Goal: Information Seeking & Learning: Compare options

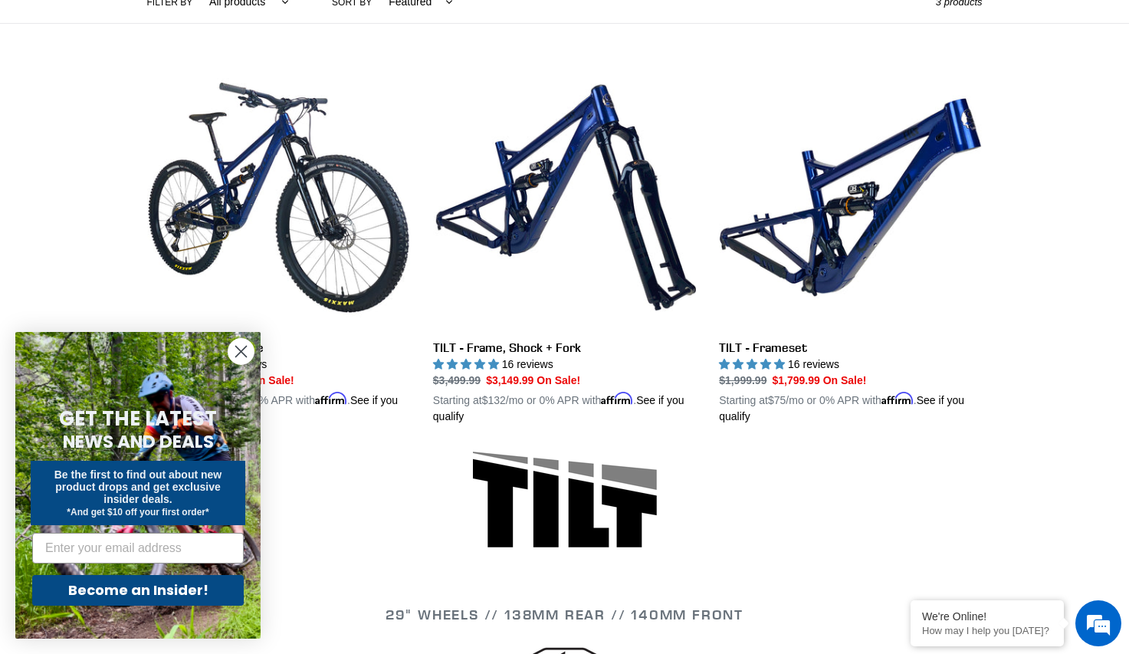
scroll to position [383, 0]
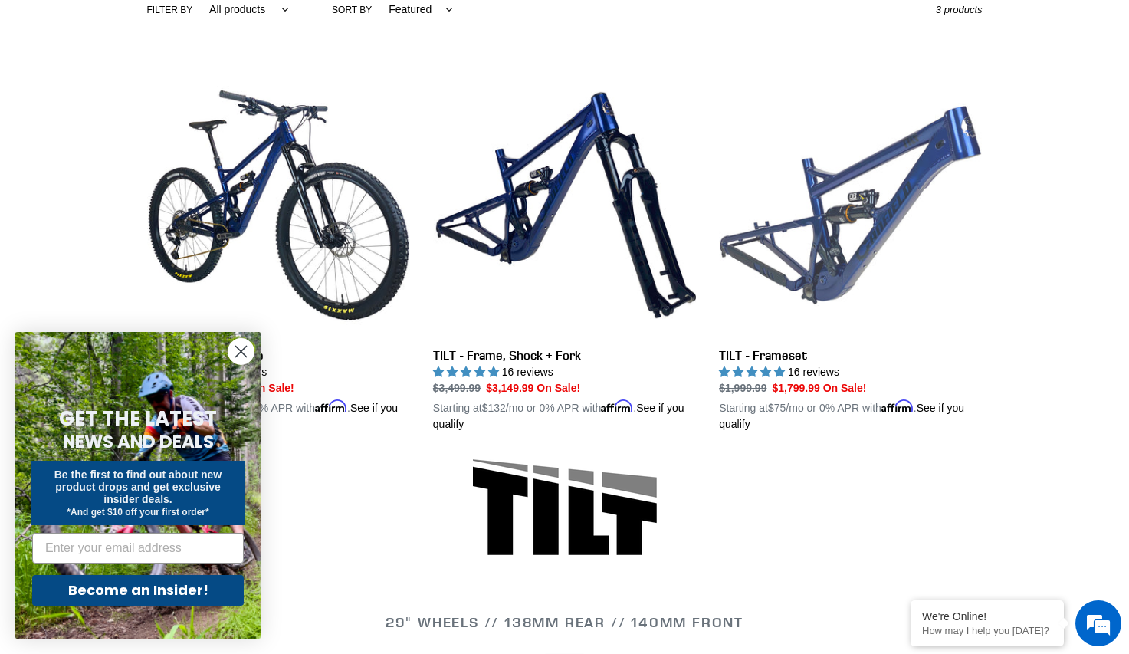
click at [841, 264] on link "TILT - Frameset" at bounding box center [850, 253] width 263 height 359
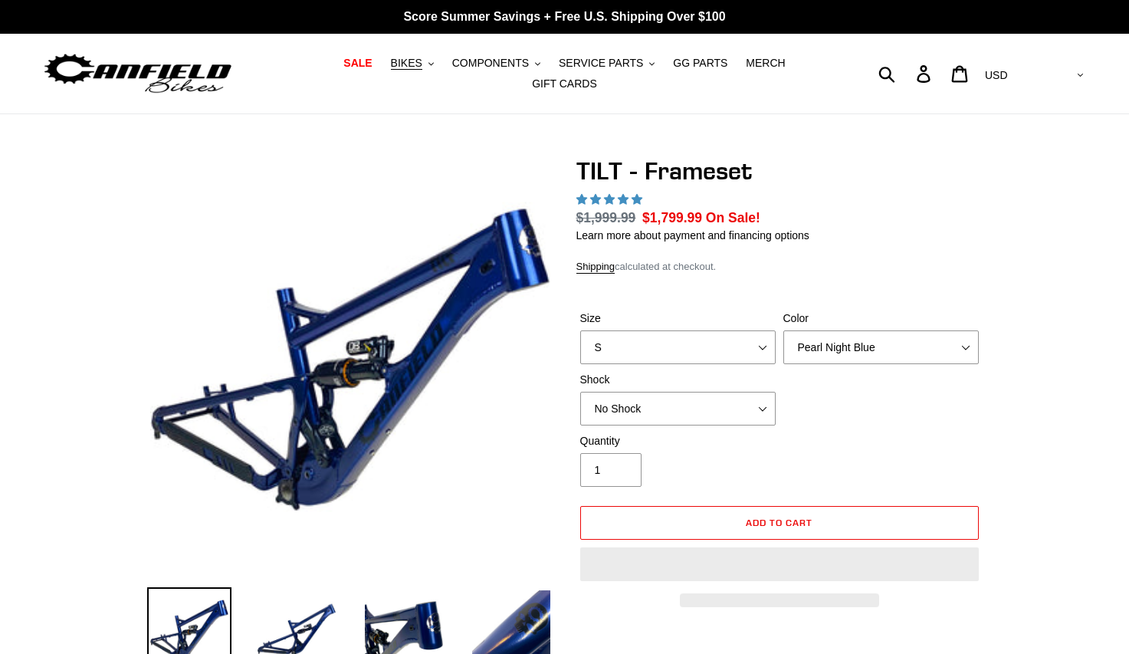
select select "highest-rating"
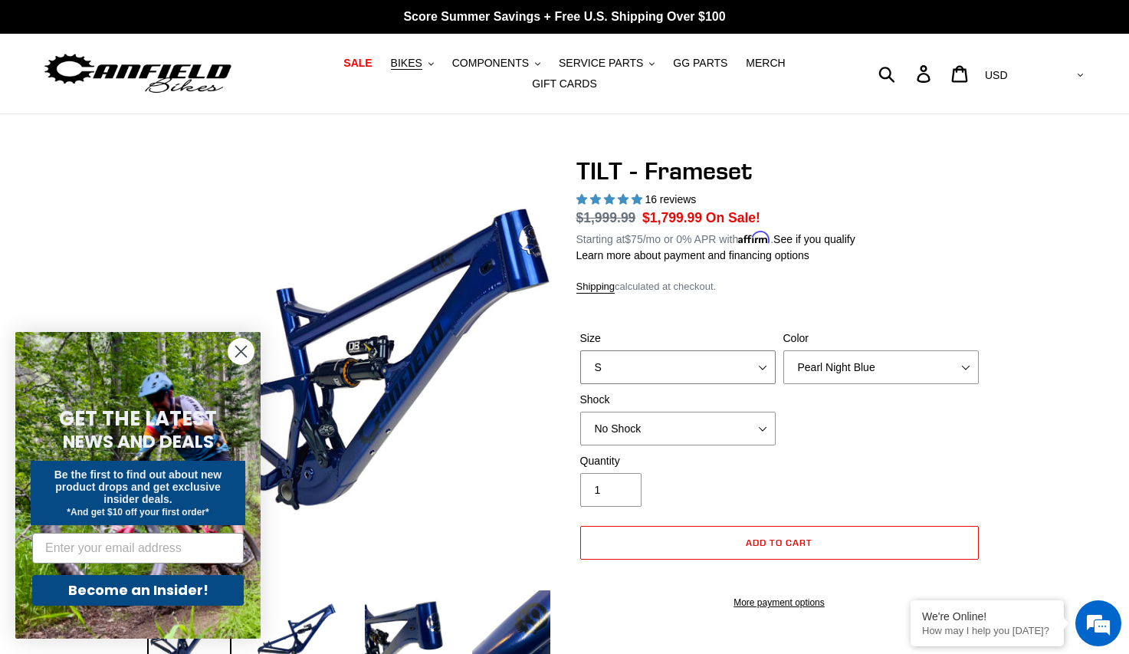
click at [740, 355] on select "S M L XL" at bounding box center [677, 367] width 195 height 34
select select "XL"
click at [580, 350] on select "S M L XL" at bounding box center [677, 367] width 195 height 34
click at [760, 418] on select "No Shock Cane Creek DB Kitsuma Air RockShox Deluxe Ultimate Fox FLOAT X EXT Sto…" at bounding box center [677, 429] width 195 height 34
click at [580, 412] on select "No Shock Cane Creek DB Kitsuma Air RockShox Deluxe Ultimate Fox FLOAT X EXT Sto…" at bounding box center [677, 429] width 195 height 34
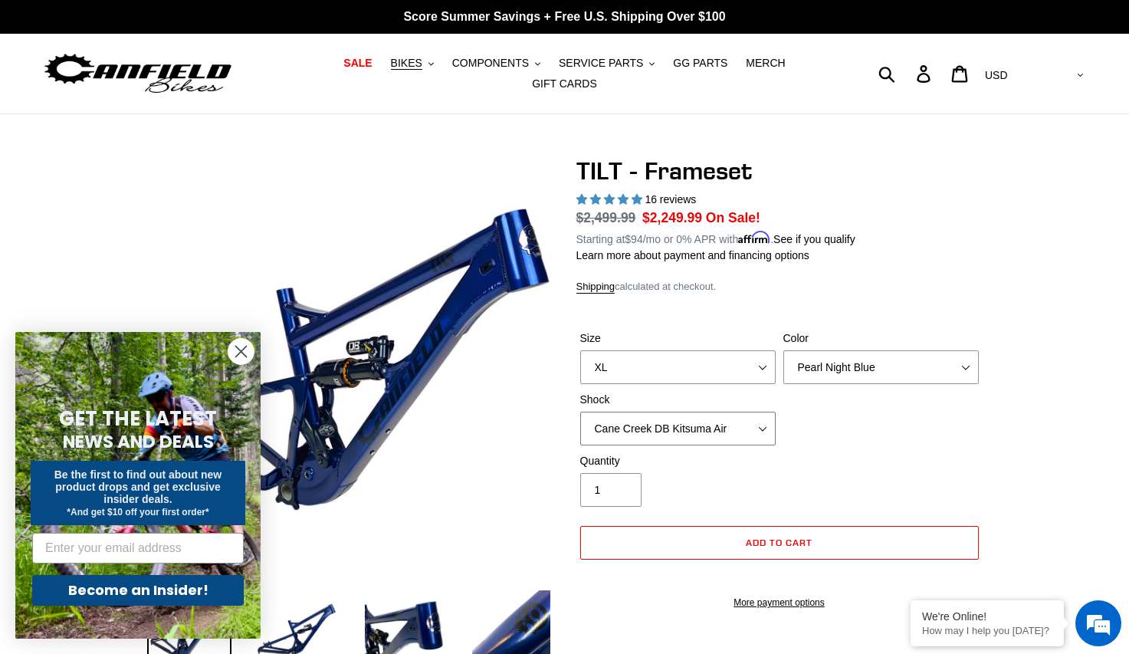
click at [702, 417] on select "No Shock Cane Creek DB Kitsuma Air RockShox Deluxe Ultimate Fox FLOAT X EXT Sto…" at bounding box center [677, 429] width 195 height 34
click at [580, 412] on select "No Shock Cane Creek DB Kitsuma Air RockShox Deluxe Ultimate Fox FLOAT X EXT Sto…" at bounding box center [677, 429] width 195 height 34
click at [661, 415] on select "No Shock Cane Creek DB Kitsuma Air RockShox Deluxe Ultimate Fox FLOAT X EXT Sto…" at bounding box center [677, 429] width 195 height 34
click at [580, 412] on select "No Shock Cane Creek DB Kitsuma Air RockShox Deluxe Ultimate Fox FLOAT X EXT Sto…" at bounding box center [677, 429] width 195 height 34
click at [657, 412] on select "No Shock Cane Creek DB Kitsuma Air RockShox Deluxe Ultimate Fox FLOAT X EXT Sto…" at bounding box center [677, 429] width 195 height 34
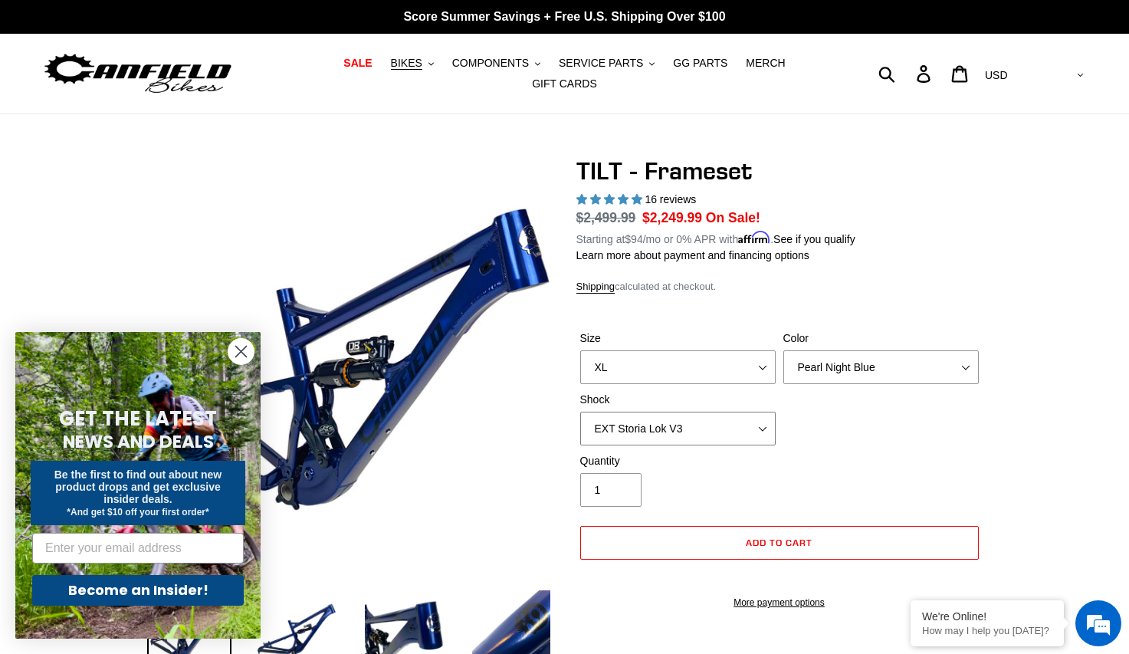
click at [580, 412] on select "No Shock Cane Creek DB Kitsuma Air RockShox Deluxe Ultimate Fox FLOAT X EXT Sto…" at bounding box center [677, 429] width 195 height 34
click at [654, 422] on select "No Shock Cane Creek DB Kitsuma Air RockShox Deluxe Ultimate Fox FLOAT X EXT Sto…" at bounding box center [677, 429] width 195 height 34
click at [580, 412] on select "No Shock Cane Creek DB Kitsuma Air RockShox Deluxe Ultimate Fox FLOAT X EXT Sto…" at bounding box center [677, 429] width 195 height 34
click at [656, 422] on select "No Shock Cane Creek DB Kitsuma Air RockShox Deluxe Ultimate Fox FLOAT X EXT Sto…" at bounding box center [677, 429] width 195 height 34
select select "Cane Creek DB Kitsuma Air"
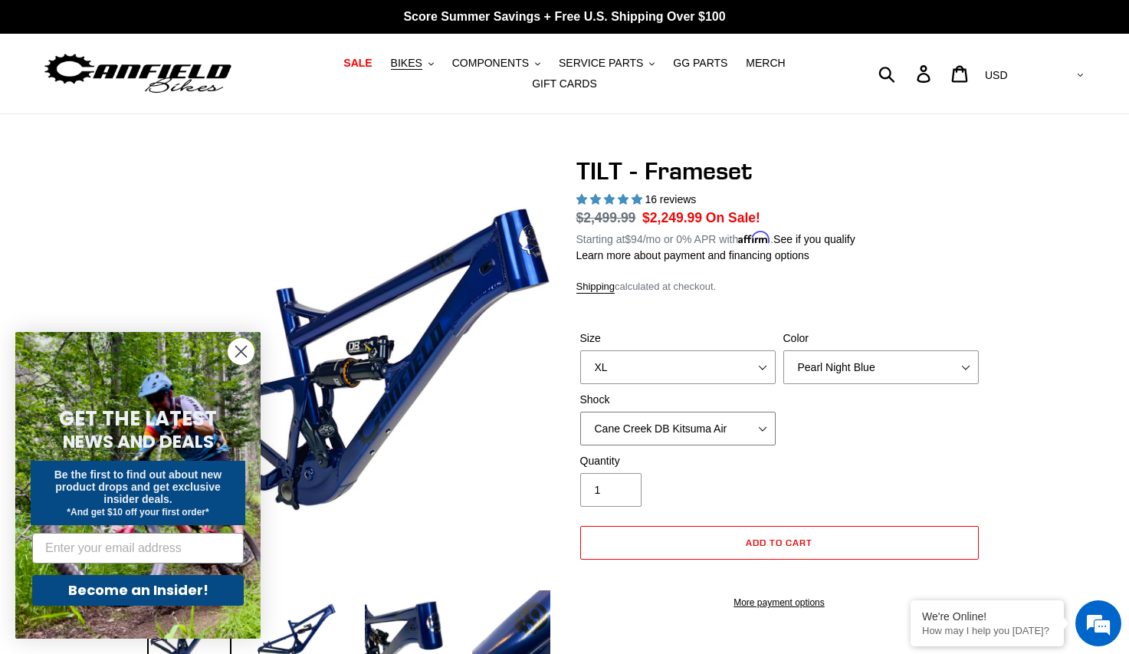
click at [580, 412] on select "No Shock Cane Creek DB Kitsuma Air RockShox Deluxe Ultimate Fox FLOAT X EXT Sto…" at bounding box center [677, 429] width 195 height 34
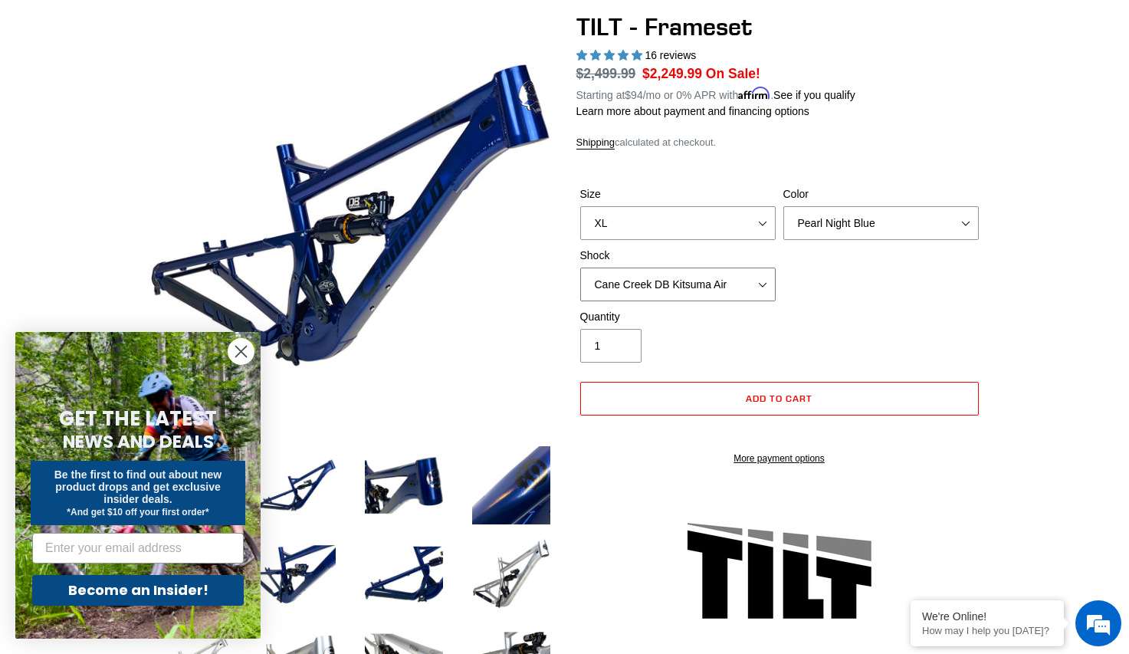
scroll to position [153, 0]
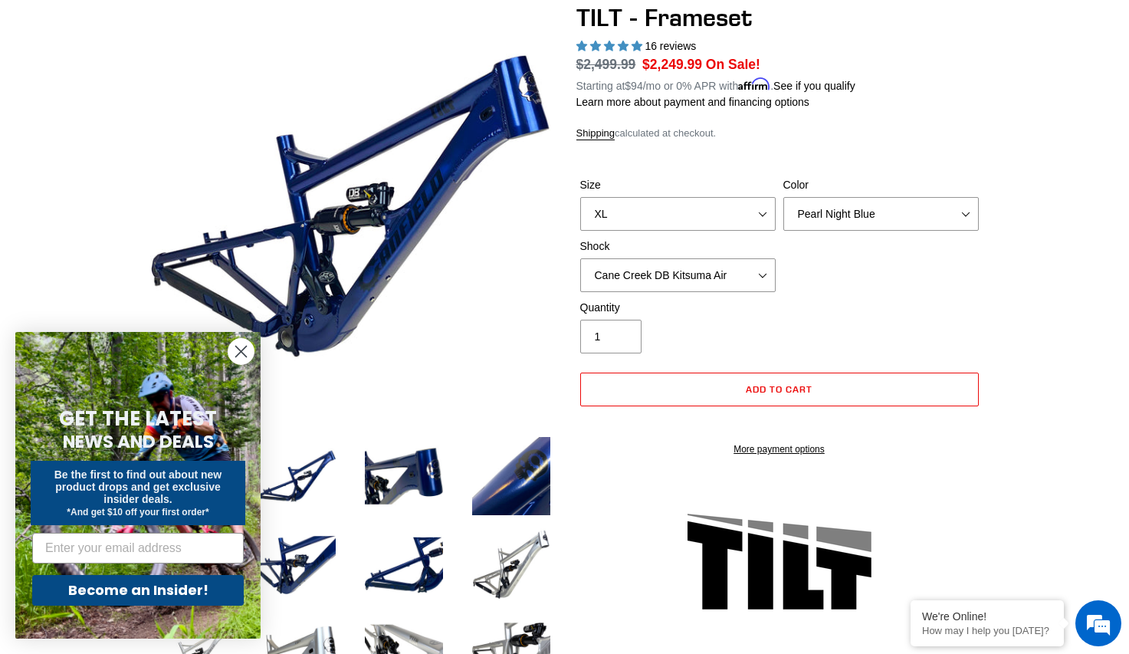
click at [243, 353] on icon "Close dialog" at bounding box center [241, 351] width 11 height 11
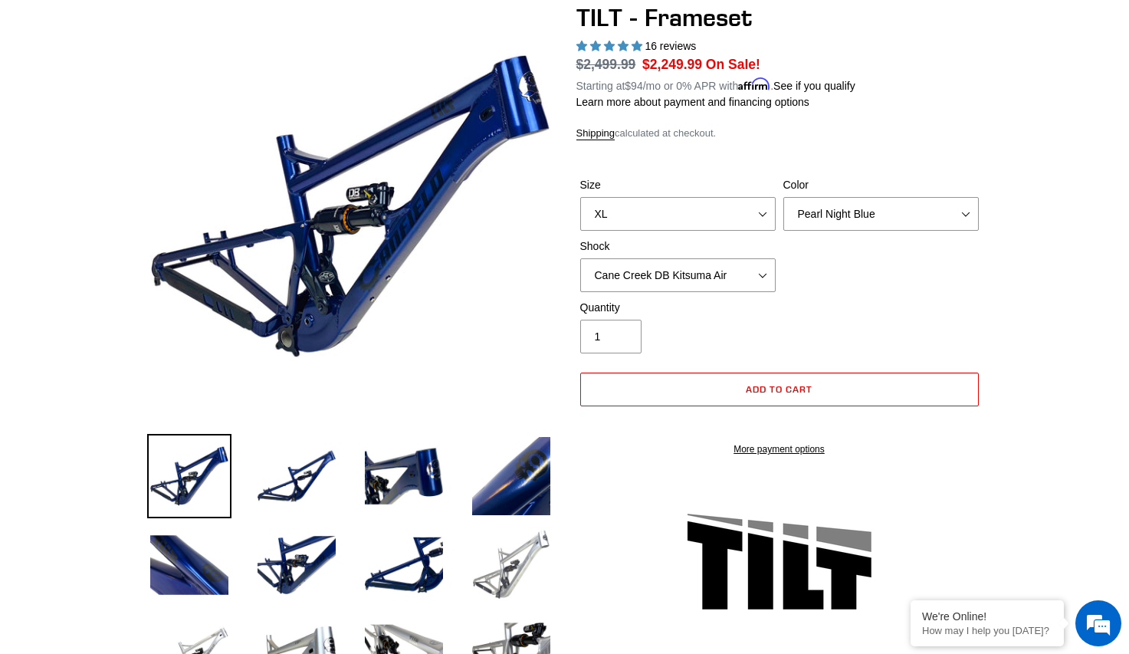
click at [510, 557] on img at bounding box center [511, 565] width 84 height 84
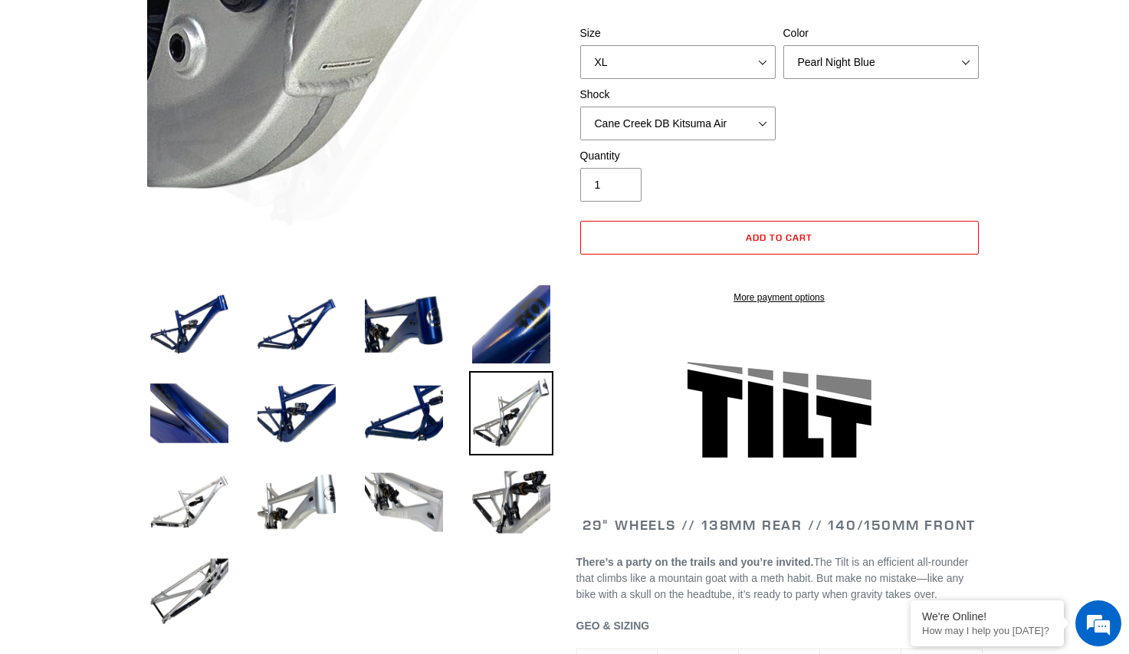
scroll to position [307, 0]
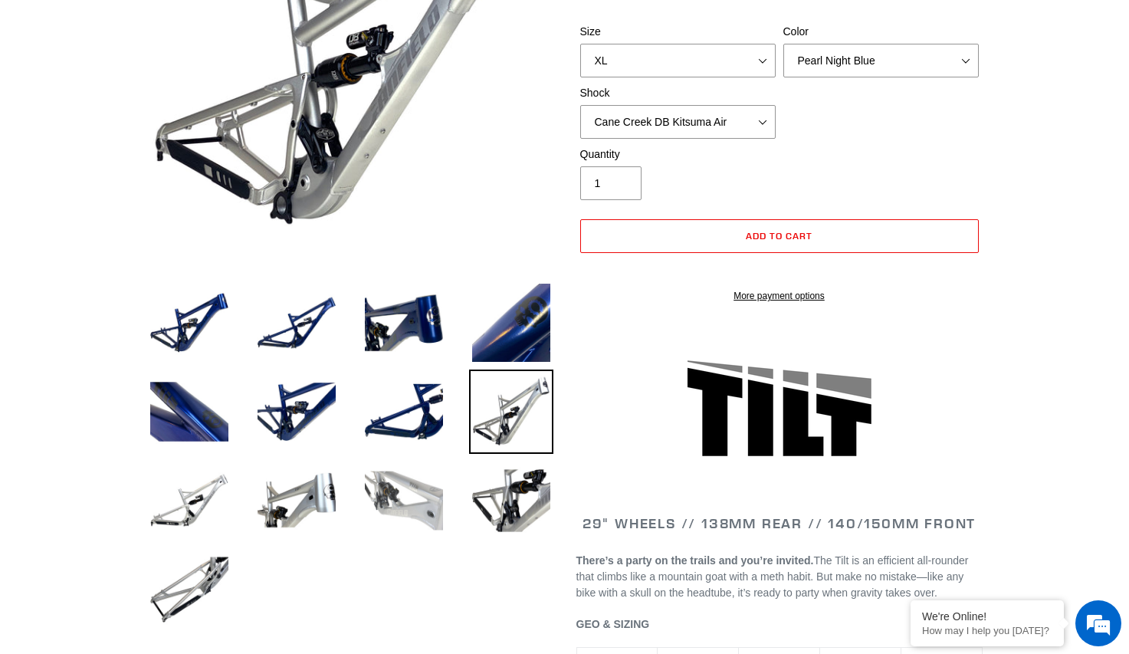
click at [407, 502] on img at bounding box center [404, 500] width 84 height 84
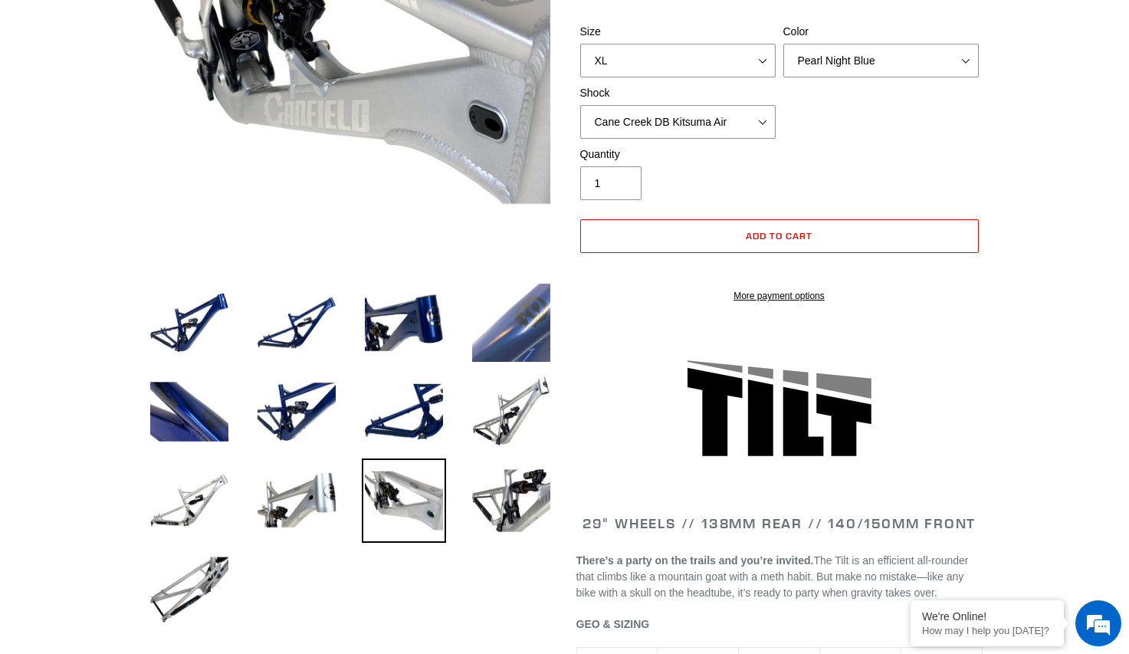
click at [518, 312] on img at bounding box center [511, 323] width 84 height 84
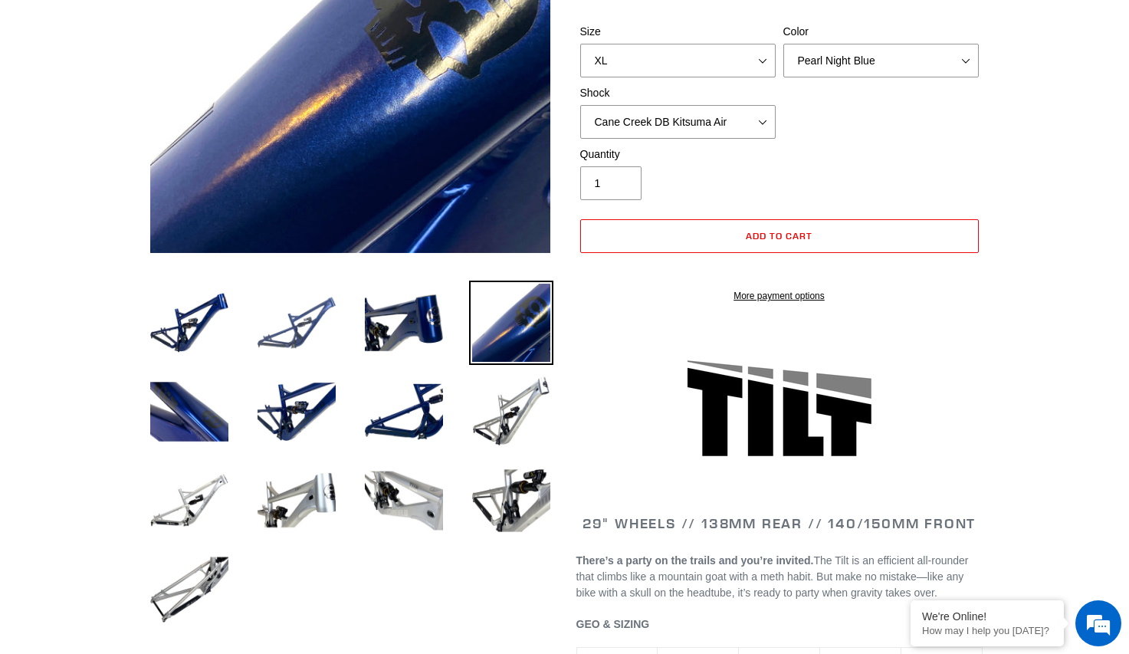
click at [294, 325] on img at bounding box center [296, 323] width 84 height 84
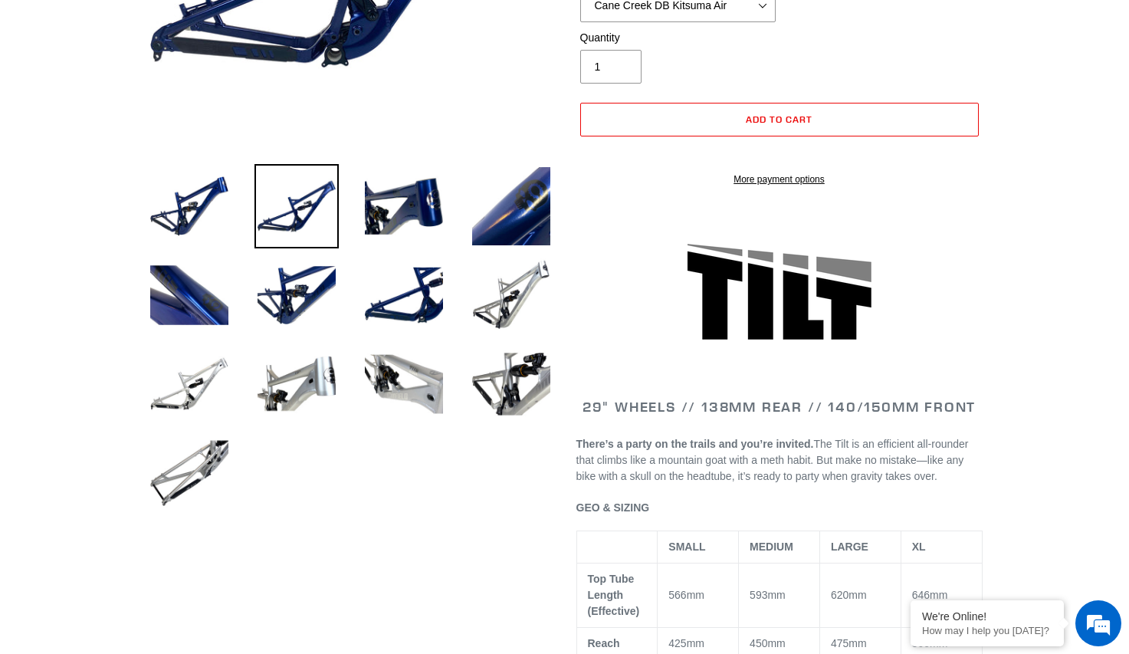
scroll to position [383, 0]
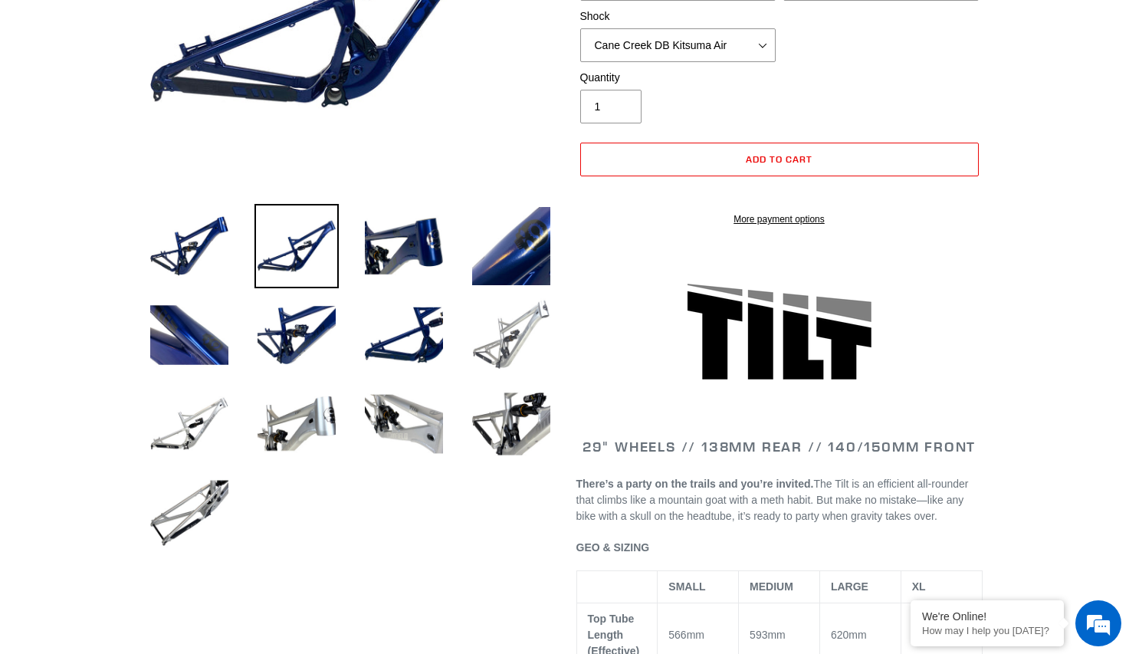
click at [504, 330] on img at bounding box center [511, 335] width 84 height 84
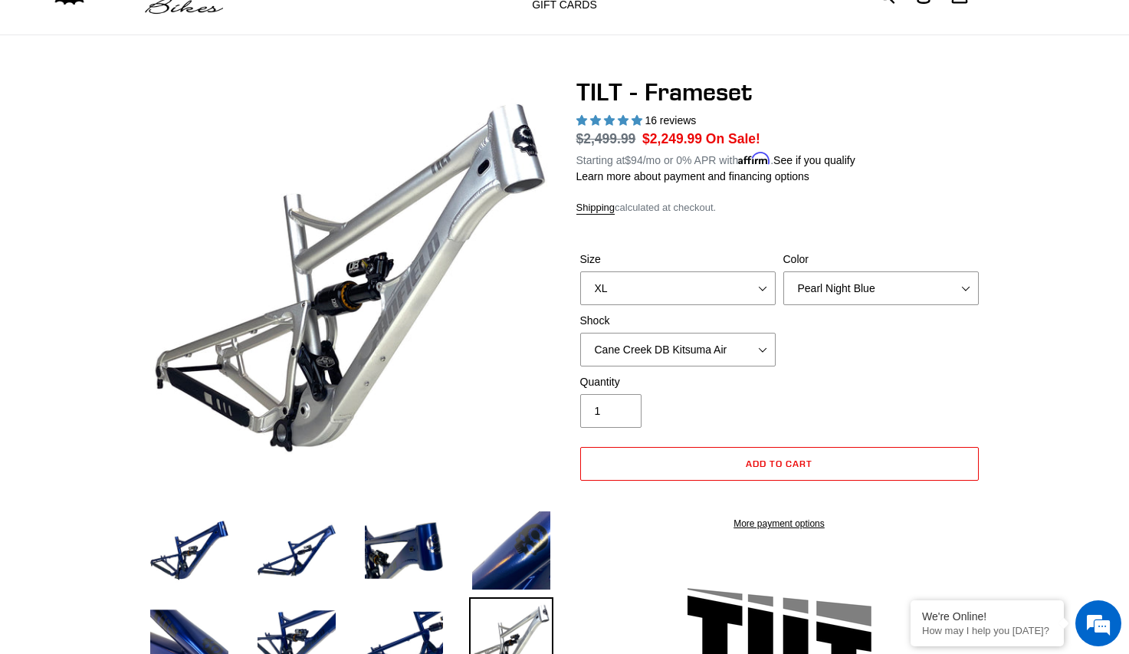
scroll to position [77, 0]
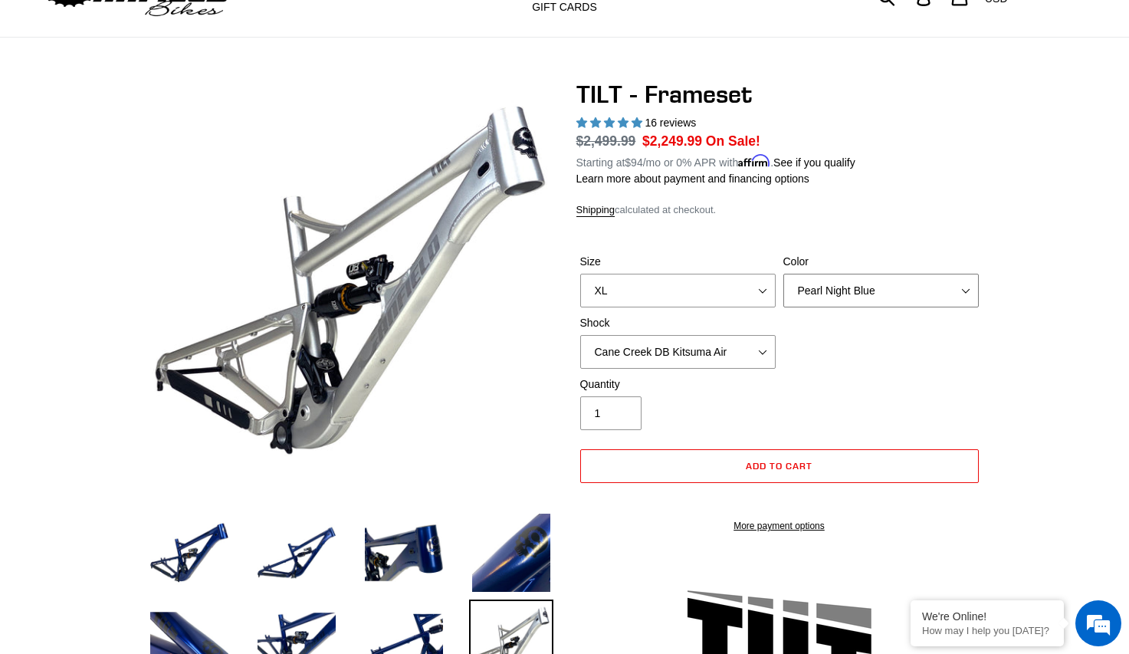
click at [921, 281] on select "Pearl Night Blue Stealth Silver" at bounding box center [880, 291] width 195 height 34
click at [783, 274] on select "Pearl Night Blue Stealth Silver" at bounding box center [880, 291] width 195 height 34
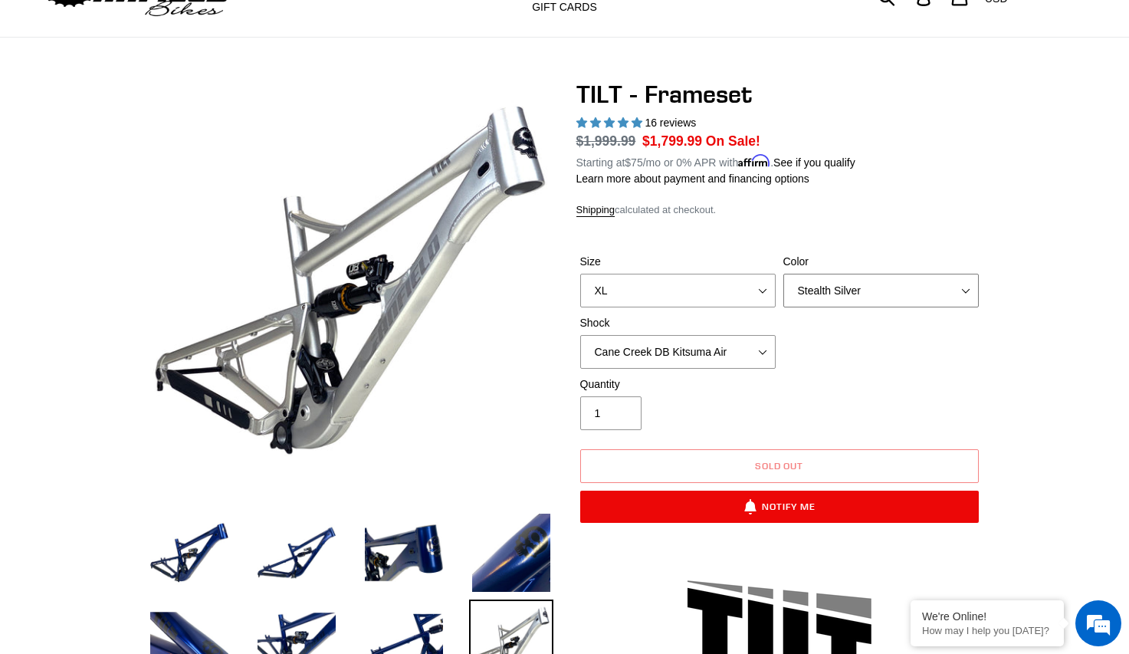
click at [811, 284] on select "Pearl Night Blue Stealth Silver" at bounding box center [880, 291] width 195 height 34
click at [783, 274] on select "Pearl Night Blue Stealth Silver" at bounding box center [880, 291] width 195 height 34
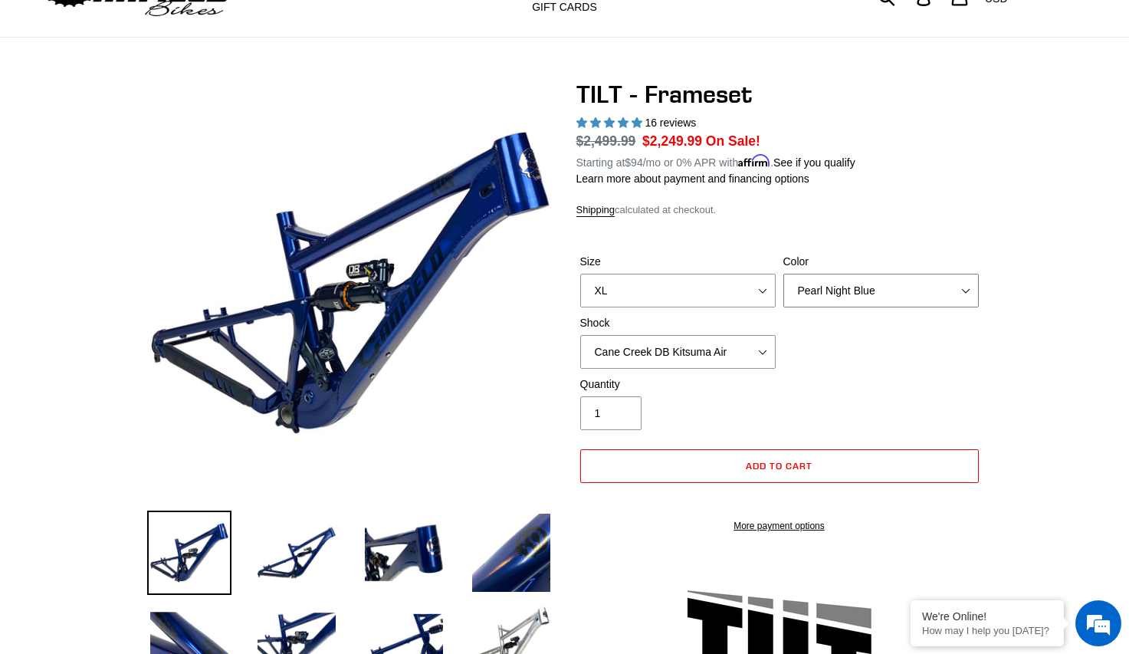
click at [848, 276] on select "Pearl Night Blue Stealth Silver" at bounding box center [880, 291] width 195 height 34
click at [783, 274] on select "Pearl Night Blue Stealth Silver" at bounding box center [880, 291] width 195 height 34
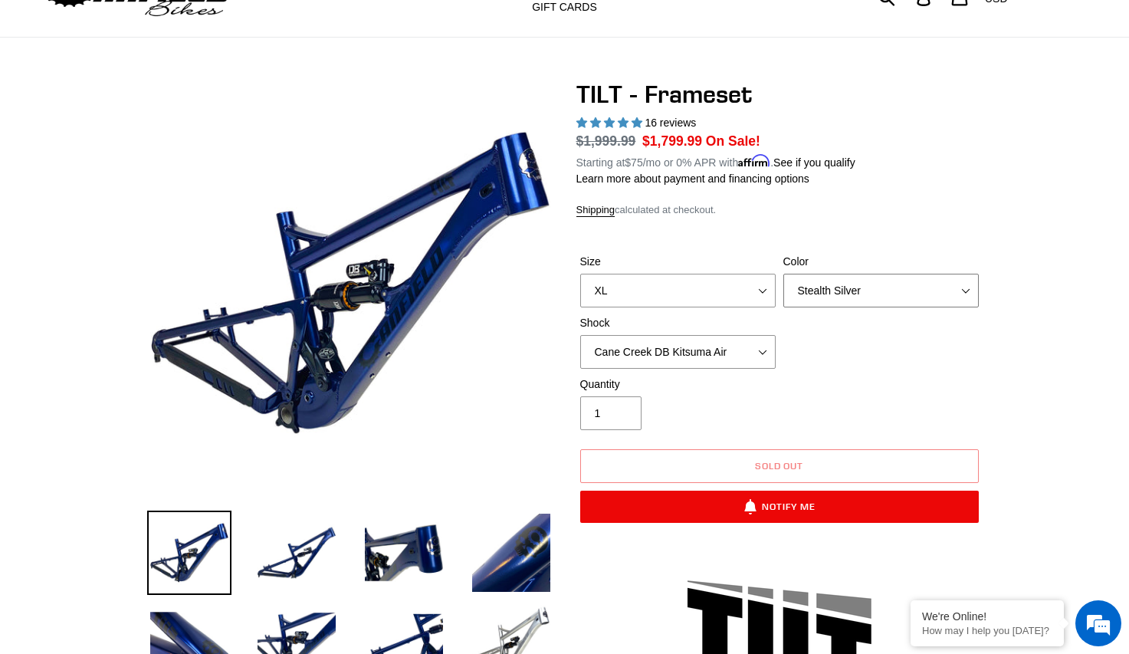
click at [848, 280] on select "Pearl Night Blue Stealth Silver" at bounding box center [880, 291] width 195 height 34
click at [783, 274] on select "Pearl Night Blue Stealth Silver" at bounding box center [880, 291] width 195 height 34
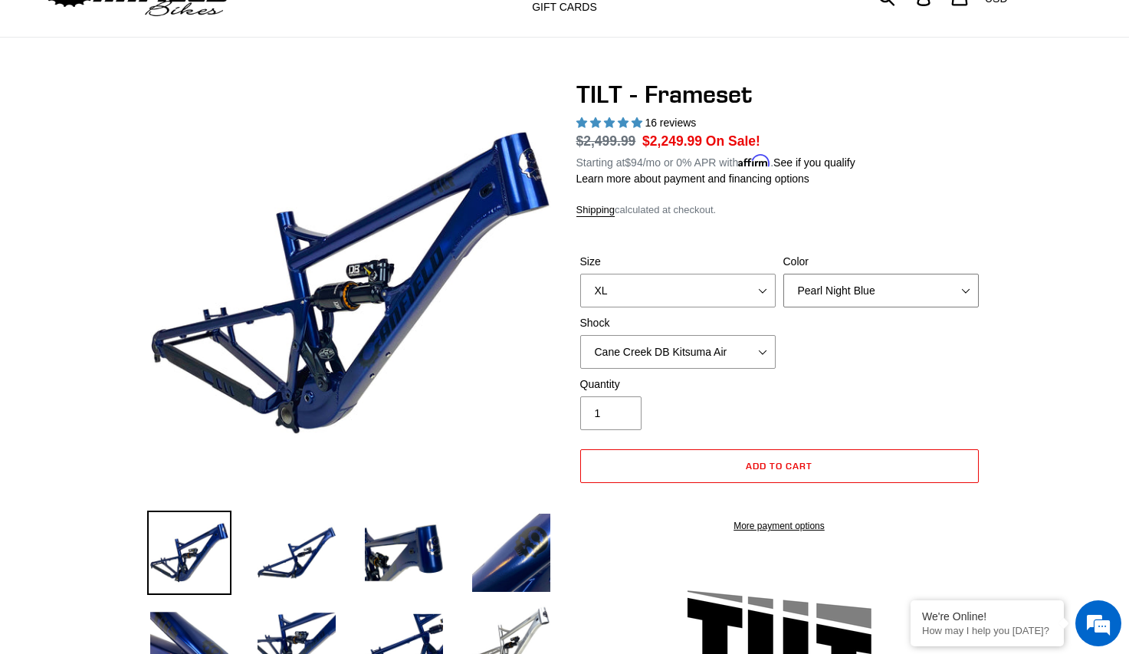
click at [830, 282] on select "Pearl Night Blue Stealth Silver" at bounding box center [880, 291] width 195 height 34
select select "Stealth Silver"
click at [783, 274] on select "Pearl Night Blue Stealth Silver" at bounding box center [880, 291] width 195 height 34
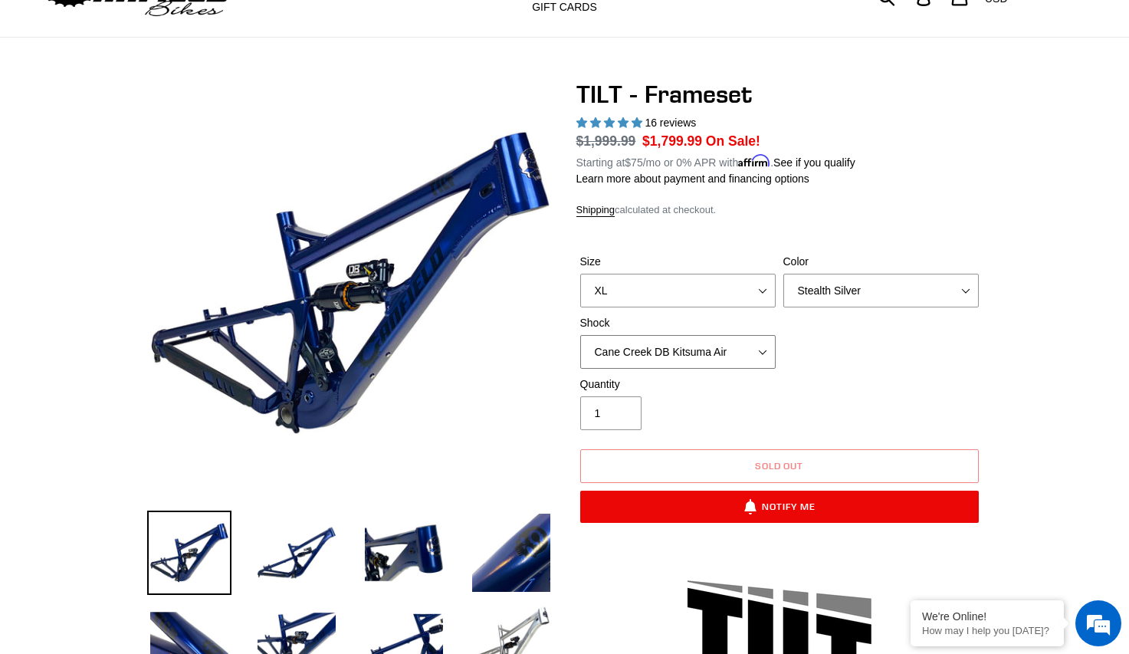
click at [724, 342] on select "No Shock Cane Creek DB Kitsuma Air RockShox Deluxe Ultimate Fox FLOAT X EXT Sto…" at bounding box center [677, 352] width 195 height 34
click at [580, 335] on select "No Shock Cane Creek DB Kitsuma Air RockShox Deluxe Ultimate Fox FLOAT X EXT Sto…" at bounding box center [677, 352] width 195 height 34
click at [746, 348] on select "No Shock Cane Creek DB Kitsuma Air RockShox Deluxe Ultimate Fox FLOAT X EXT Sto…" at bounding box center [677, 352] width 195 height 34
click at [580, 335] on select "No Shock Cane Creek DB Kitsuma Air RockShox Deluxe Ultimate Fox FLOAT X EXT Sto…" at bounding box center [677, 352] width 195 height 34
click at [677, 350] on select "No Shock Cane Creek DB Kitsuma Air RockShox Deluxe Ultimate Fox FLOAT X EXT Sto…" at bounding box center [677, 352] width 195 height 34
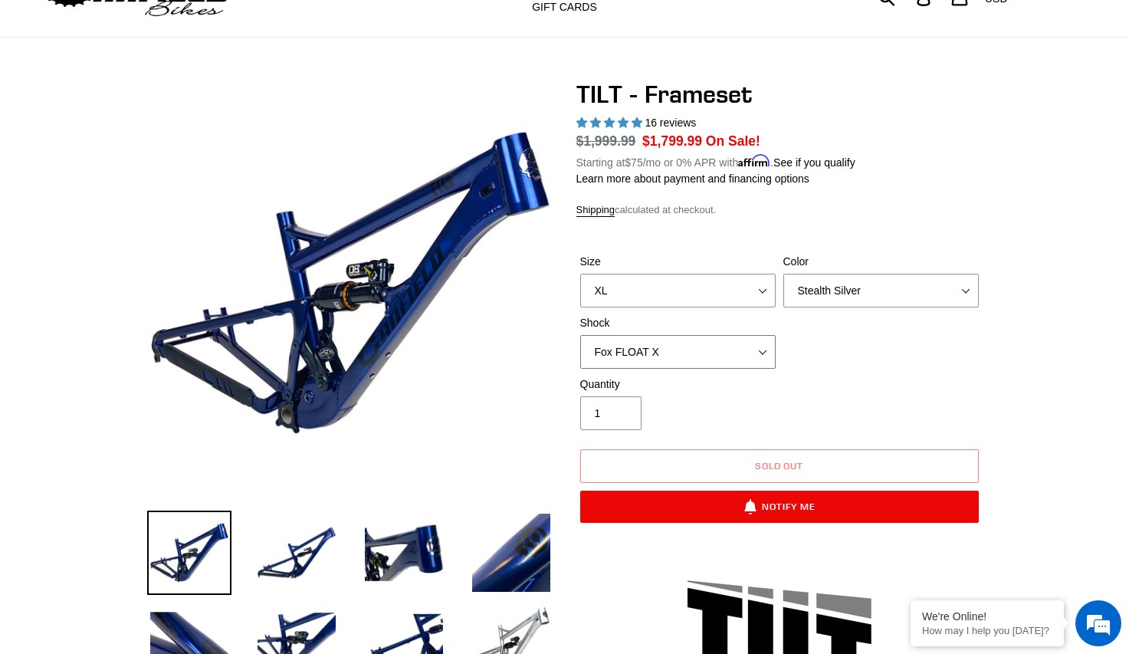
select select "Cane Creek DB Kitsuma Air"
click at [580, 335] on select "No Shock Cane Creek DB Kitsuma Air RockShox Deluxe Ultimate Fox FLOAT X EXT Sto…" at bounding box center [677, 352] width 195 height 34
click at [819, 291] on select "Pearl Night Blue Stealth Silver" at bounding box center [880, 291] width 195 height 34
select select "Pearl Night Blue"
click at [783, 274] on select "Pearl Night Blue Stealth Silver" at bounding box center [880, 291] width 195 height 34
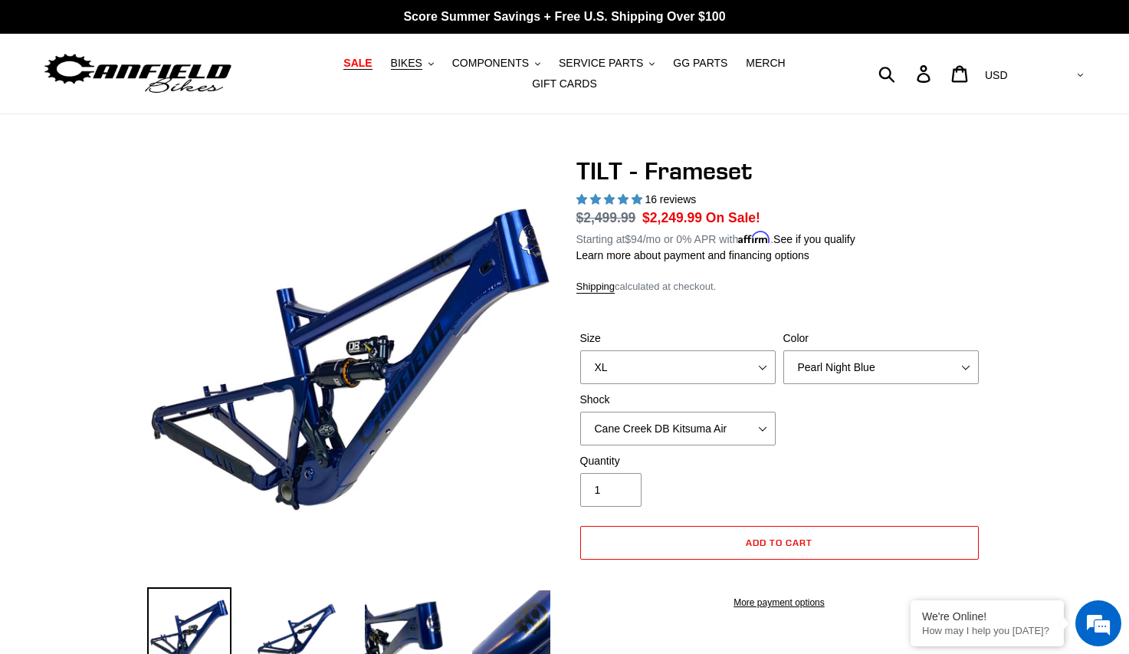
click at [343, 69] on span "SALE" at bounding box center [357, 63] width 28 height 13
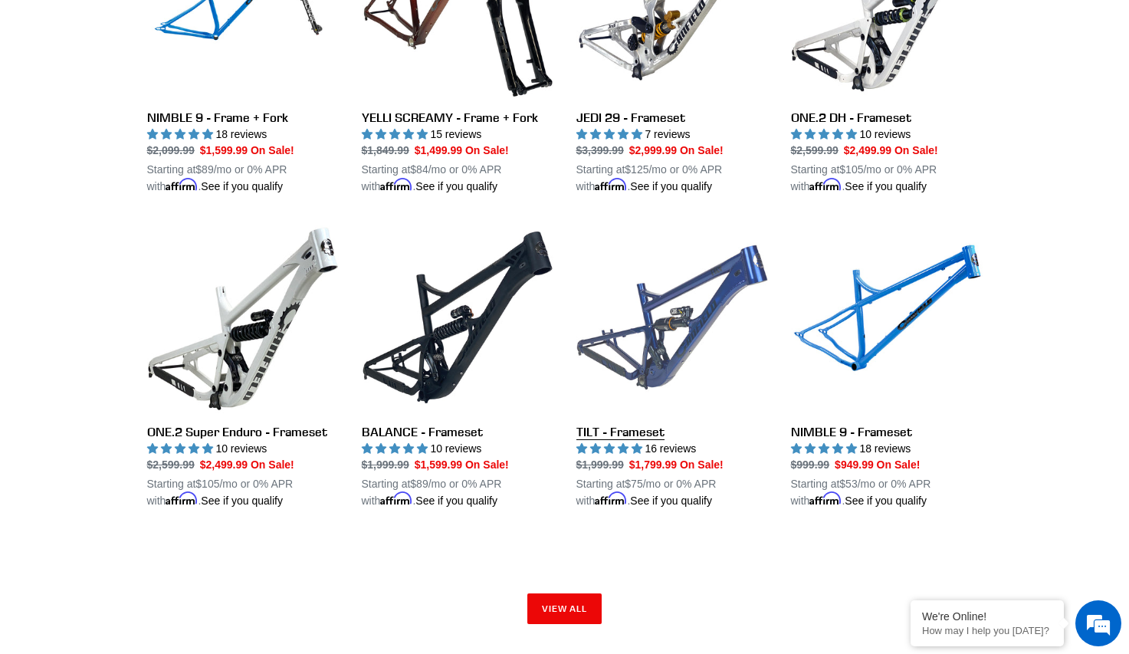
scroll to position [2299, 0]
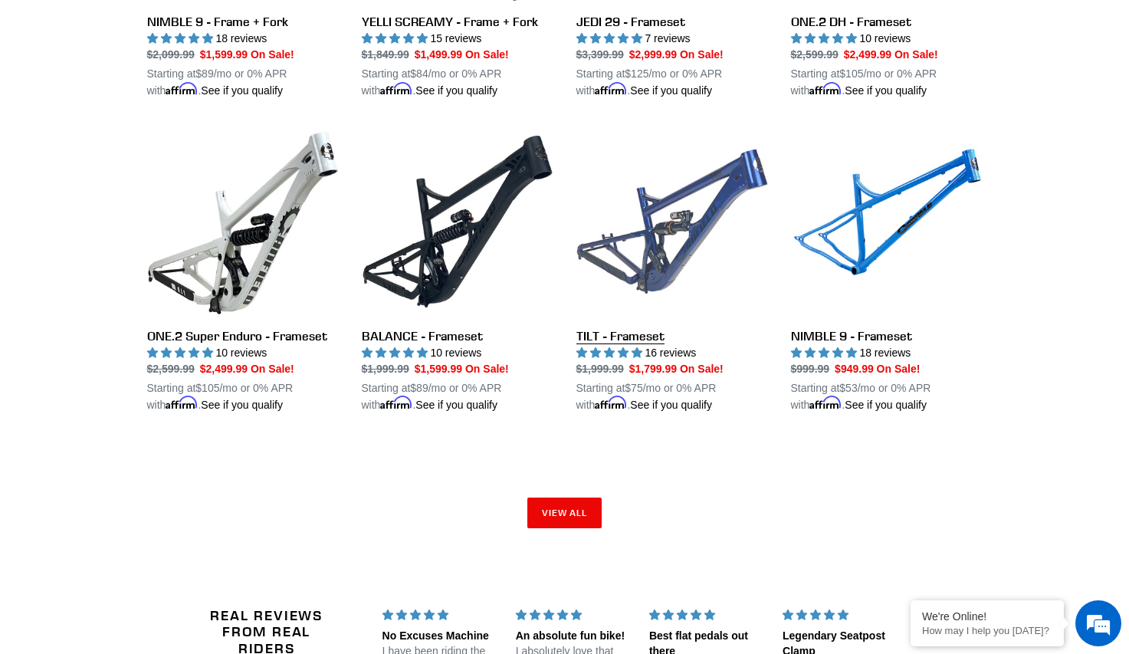
click at [655, 251] on link "TILT - Frameset" at bounding box center [672, 269] width 192 height 287
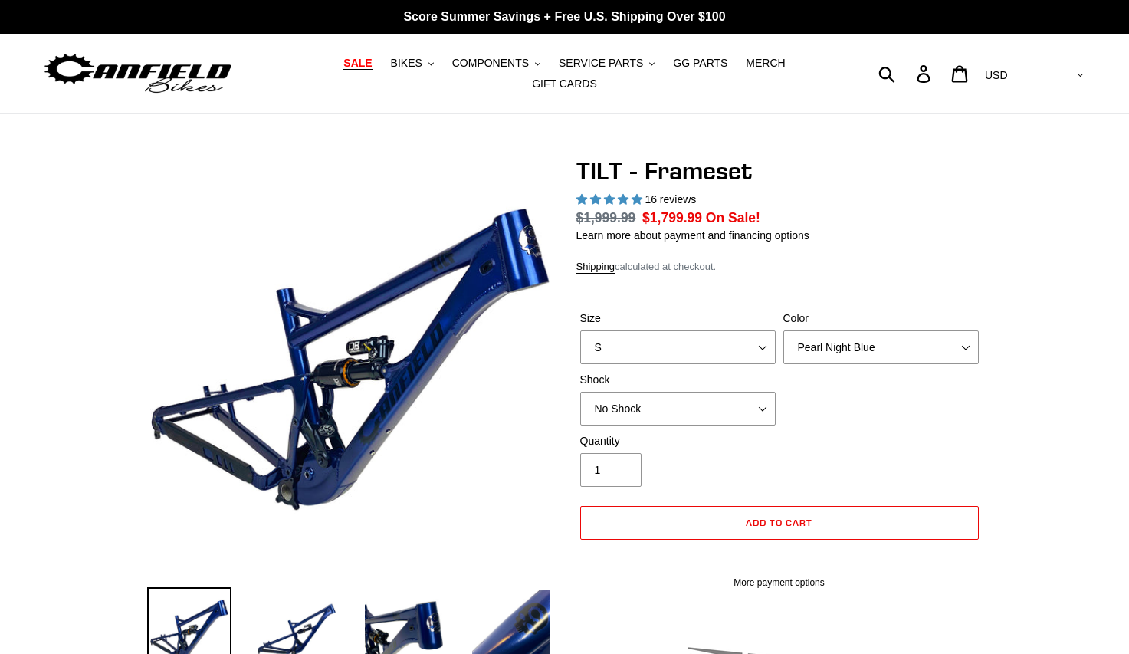
select select "highest-rating"
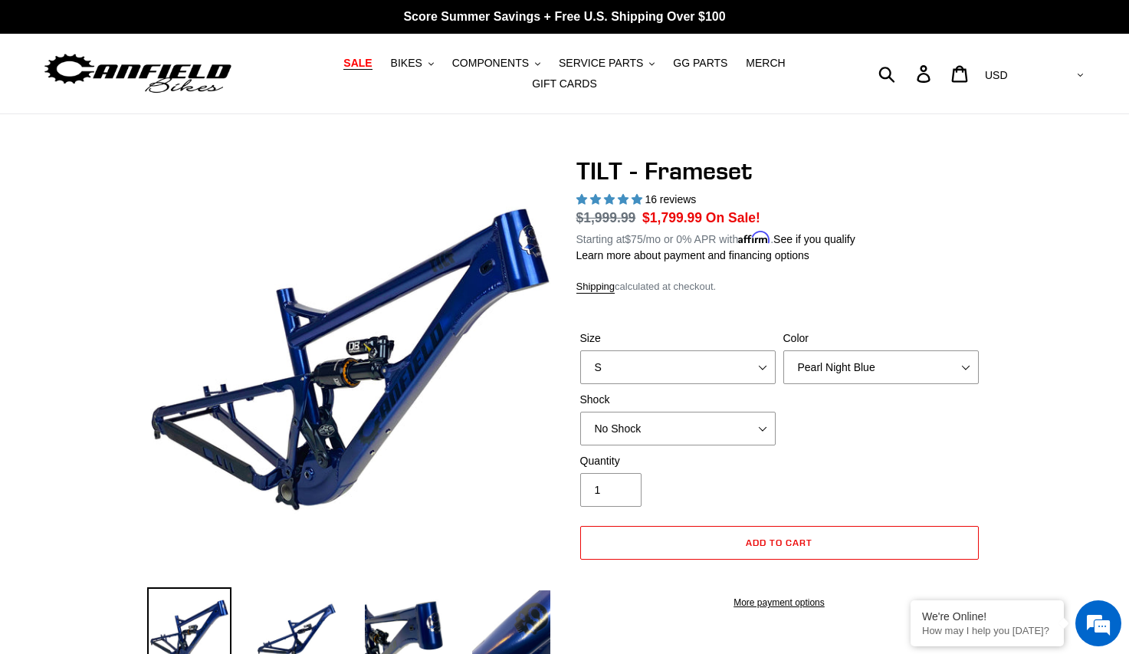
click at [628, 338] on div "Size S M L XL" at bounding box center [677, 357] width 203 height 54
click at [629, 352] on select "S M L XL" at bounding box center [677, 367] width 195 height 34
select select "XL"
click at [580, 350] on select "S M L XL" at bounding box center [677, 367] width 195 height 34
click at [647, 417] on select "No Shock Cane Creek DB Kitsuma Air RockShox Deluxe Ultimate Fox FLOAT X EXT Sto…" at bounding box center [677, 429] width 195 height 34
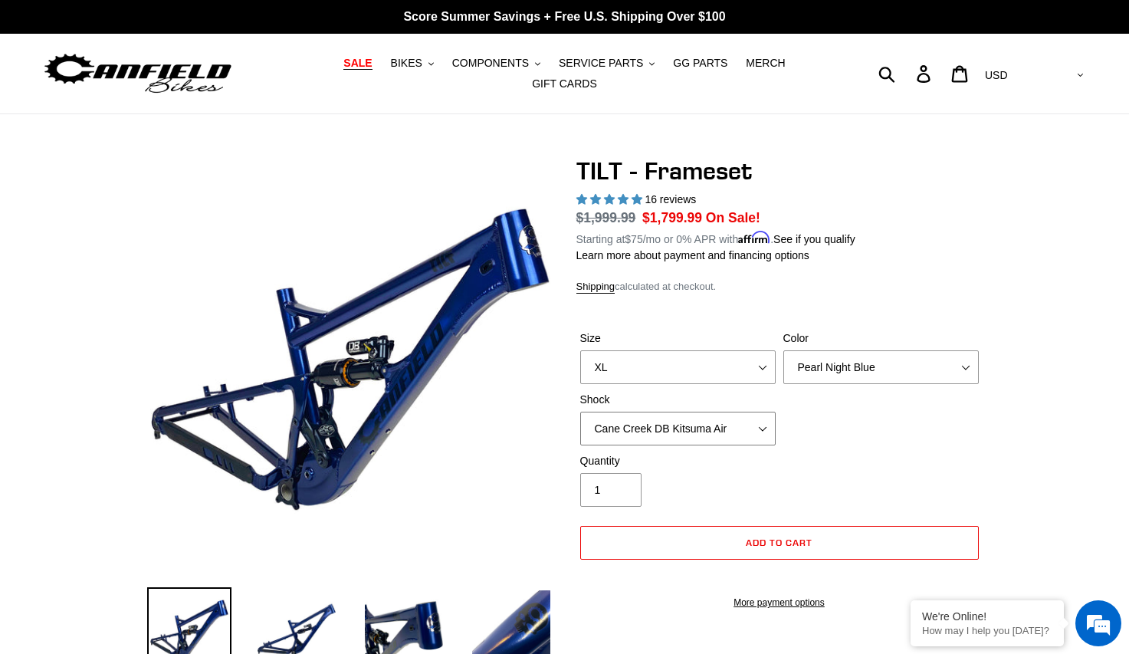
click at [580, 412] on select "No Shock Cane Creek DB Kitsuma Air RockShox Deluxe Ultimate Fox FLOAT X EXT Sto…" at bounding box center [677, 429] width 195 height 34
click at [715, 414] on select "No Shock Cane Creek DB Kitsuma Air RockShox Deluxe Ultimate Fox FLOAT X EXT Sto…" at bounding box center [677, 429] width 195 height 34
click at [580, 412] on select "No Shock Cane Creek DB Kitsuma Air RockShox Deluxe Ultimate Fox FLOAT X EXT Sto…" at bounding box center [677, 429] width 195 height 34
click at [652, 417] on select "No Shock Cane Creek DB Kitsuma Air RockShox Deluxe Ultimate Fox FLOAT X EXT Sto…" at bounding box center [677, 429] width 195 height 34
click at [580, 412] on select "No Shock Cane Creek DB Kitsuma Air RockShox Deluxe Ultimate Fox FLOAT X EXT Sto…" at bounding box center [677, 429] width 195 height 34
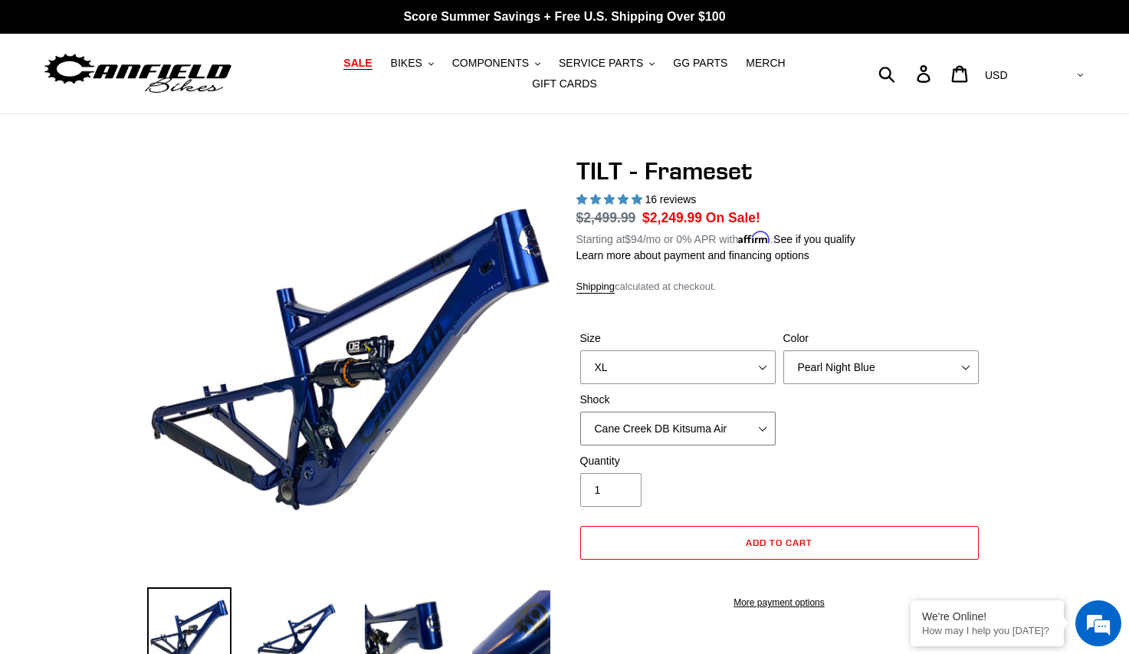
click at [665, 418] on select "No Shock Cane Creek DB Kitsuma Air RockShox Deluxe Ultimate Fox FLOAT X EXT Sto…" at bounding box center [677, 429] width 195 height 34
click at [580, 412] on select "No Shock Cane Creek DB Kitsuma Air RockShox Deluxe Ultimate Fox FLOAT X EXT Sto…" at bounding box center [677, 429] width 195 height 34
click at [644, 415] on select "No Shock Cane Creek DB Kitsuma Air RockShox Deluxe Ultimate Fox FLOAT X EXT Sto…" at bounding box center [677, 429] width 195 height 34
click at [580, 412] on select "No Shock Cane Creek DB Kitsuma Air RockShox Deluxe Ultimate Fox FLOAT X EXT Sto…" at bounding box center [677, 429] width 195 height 34
click at [648, 422] on select "No Shock Cane Creek DB Kitsuma Air RockShox Deluxe Ultimate Fox FLOAT X EXT Sto…" at bounding box center [677, 429] width 195 height 34
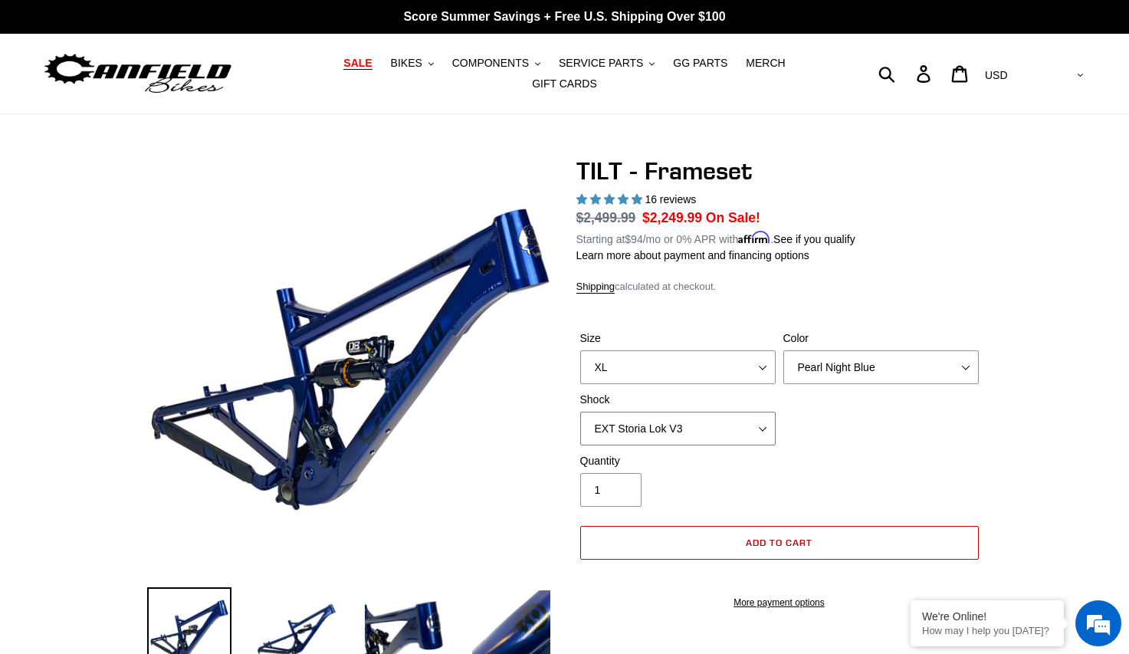
click at [580, 412] on select "No Shock Cane Creek DB Kitsuma Air RockShox Deluxe Ultimate Fox FLOAT X EXT Sto…" at bounding box center [677, 429] width 195 height 34
click at [660, 415] on select "No Shock Cane Creek DB Kitsuma Air RockShox Deluxe Ultimate Fox FLOAT X EXT Sto…" at bounding box center [677, 429] width 195 height 34
select select "Cane Creek DB Kitsuma Air"
click at [580, 412] on select "No Shock Cane Creek DB Kitsuma Air RockShox Deluxe Ultimate Fox FLOAT X EXT Sto…" at bounding box center [677, 429] width 195 height 34
click at [391, 67] on span "BIKES" at bounding box center [406, 63] width 31 height 13
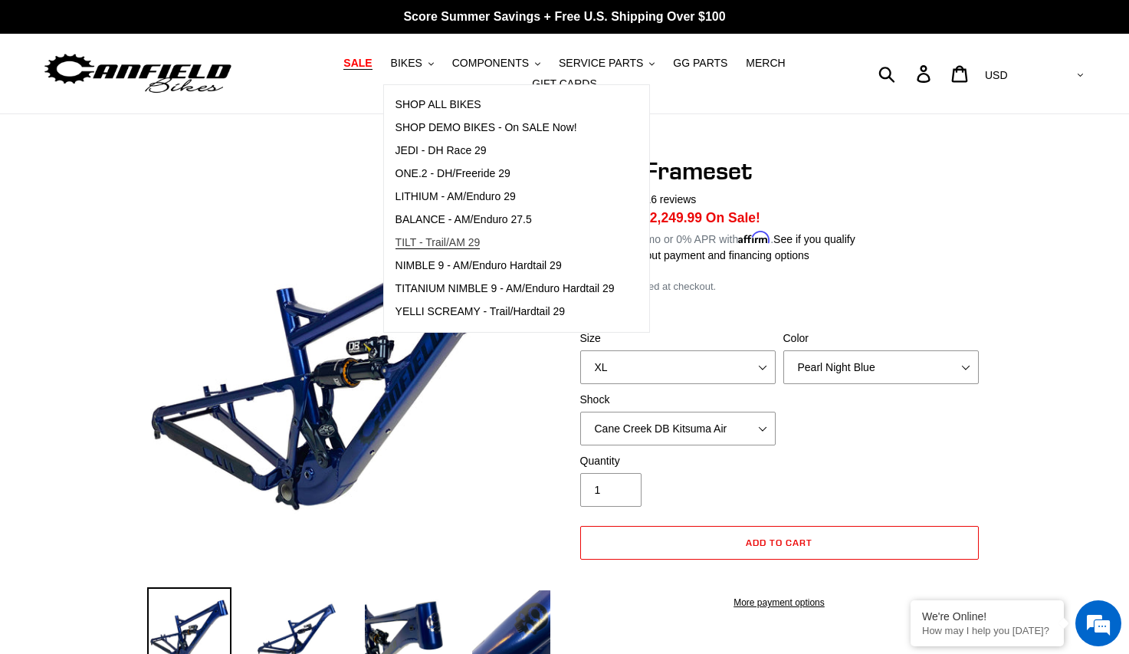
click at [432, 248] on span "TILT - Trail/AM 29" at bounding box center [437, 242] width 85 height 13
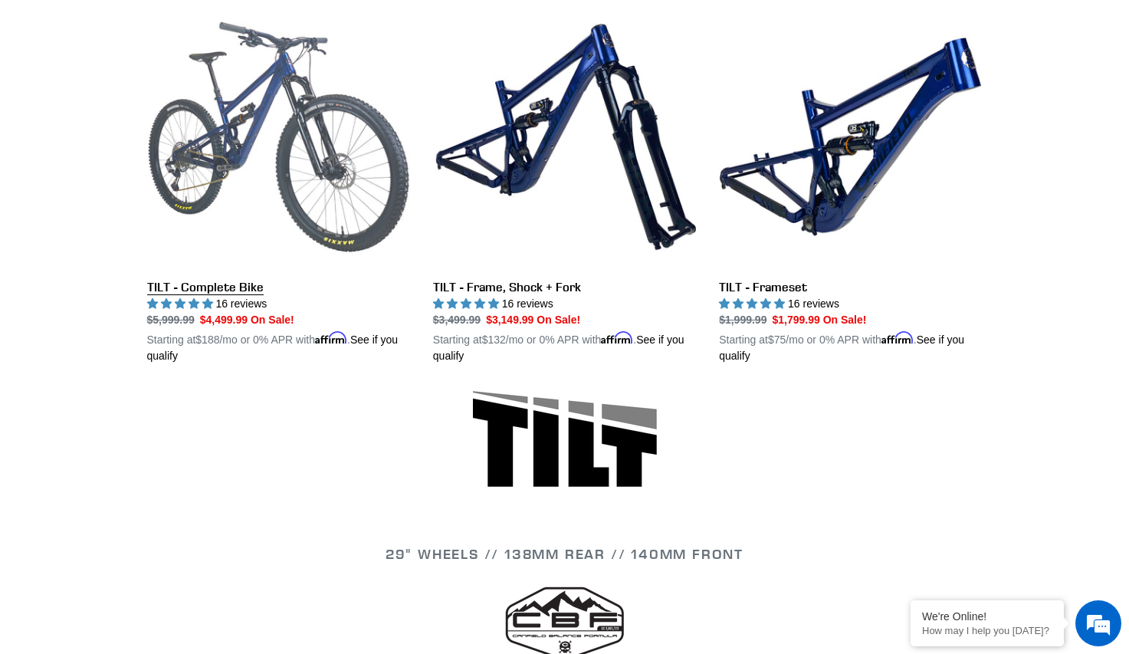
scroll to position [460, 0]
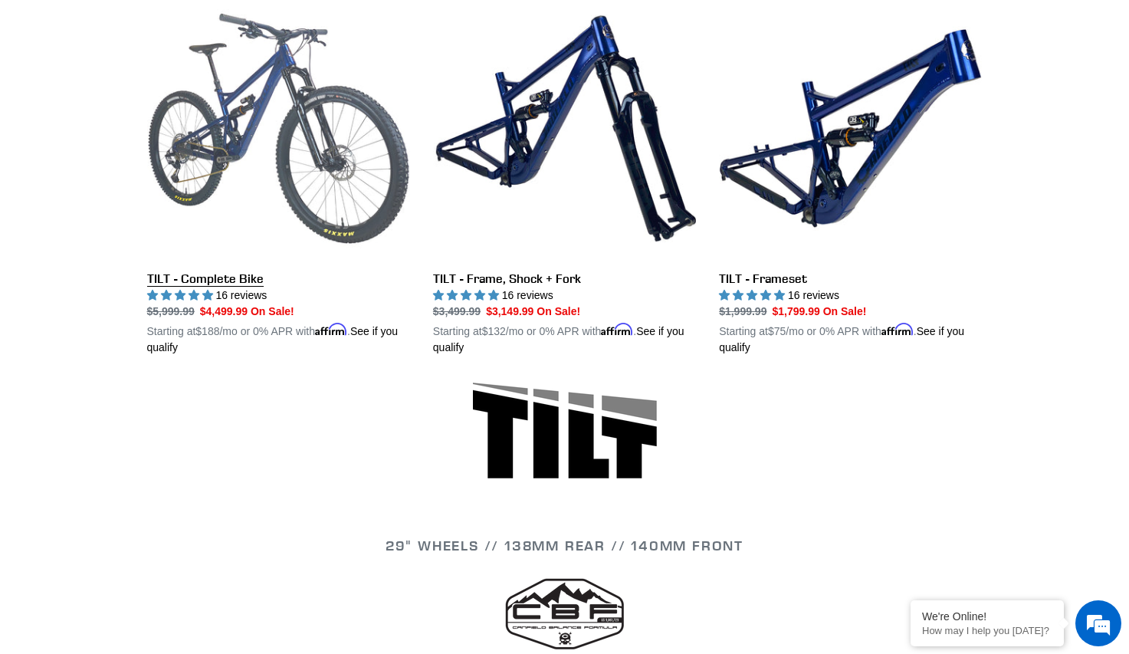
click at [197, 274] on link "TILT - Complete Bike" at bounding box center [278, 176] width 263 height 359
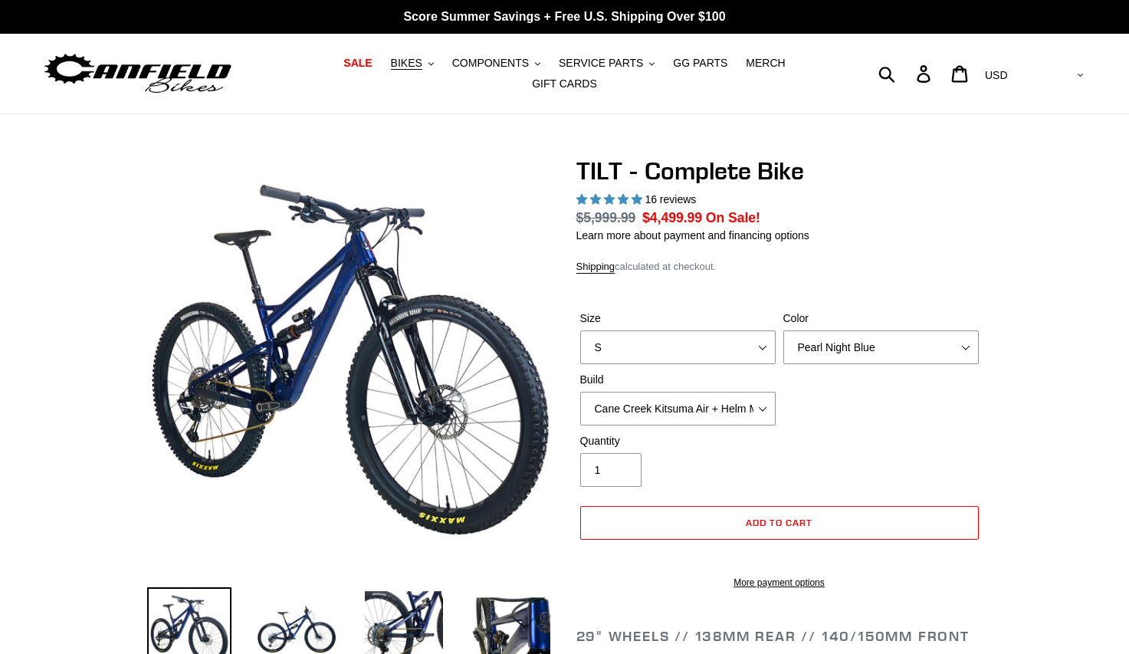
select select "highest-rating"
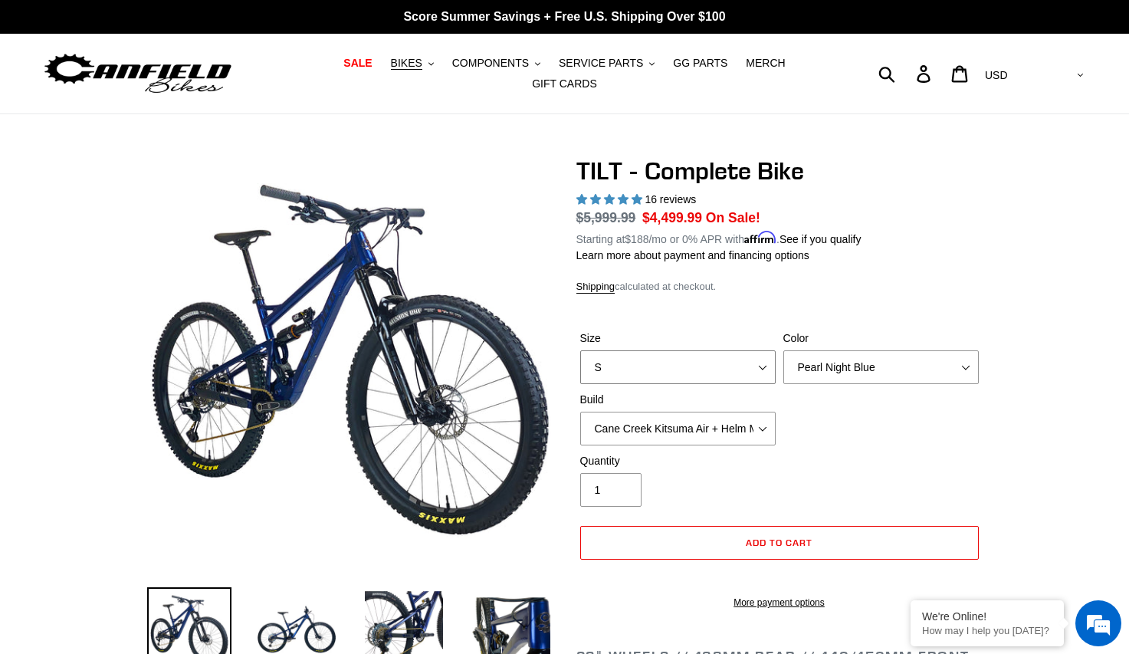
click at [708, 366] on select "S M L" at bounding box center [677, 367] width 195 height 34
click at [881, 281] on div "Shipping calculated at checkout." at bounding box center [779, 286] width 406 height 15
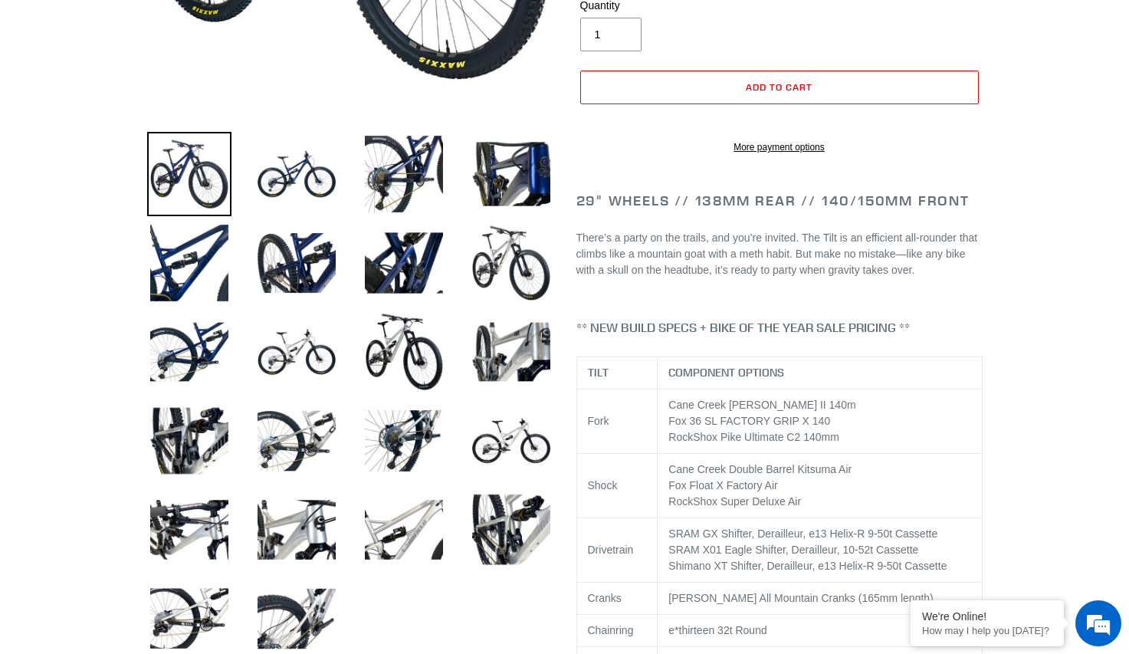
scroll to position [460, 0]
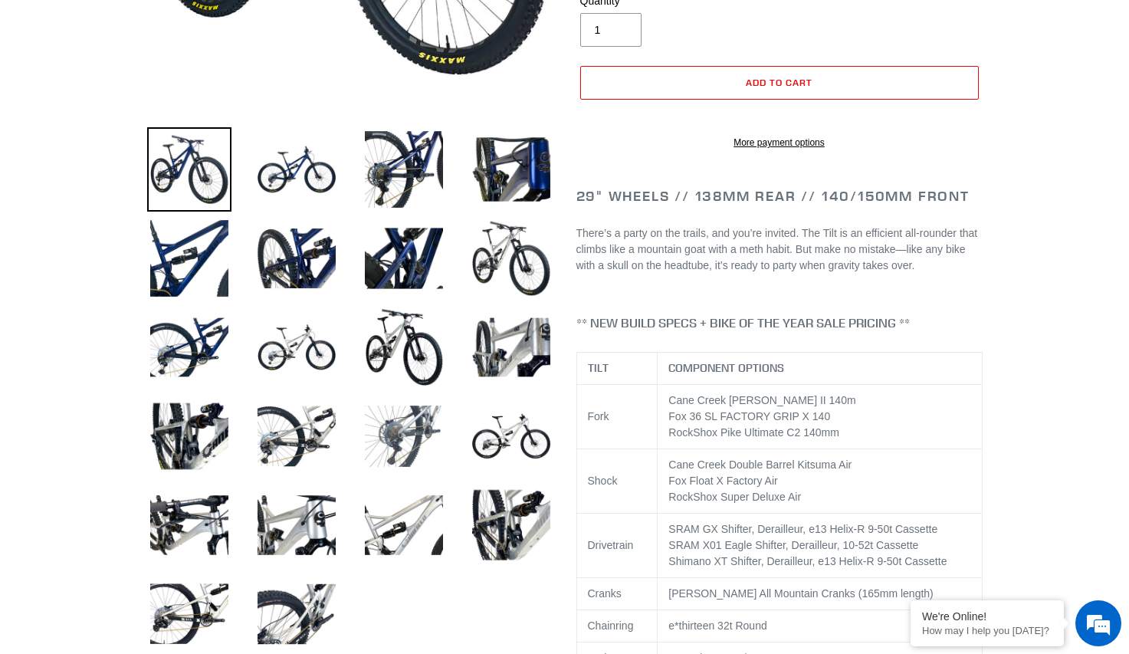
click at [387, 435] on img at bounding box center [404, 436] width 84 height 84
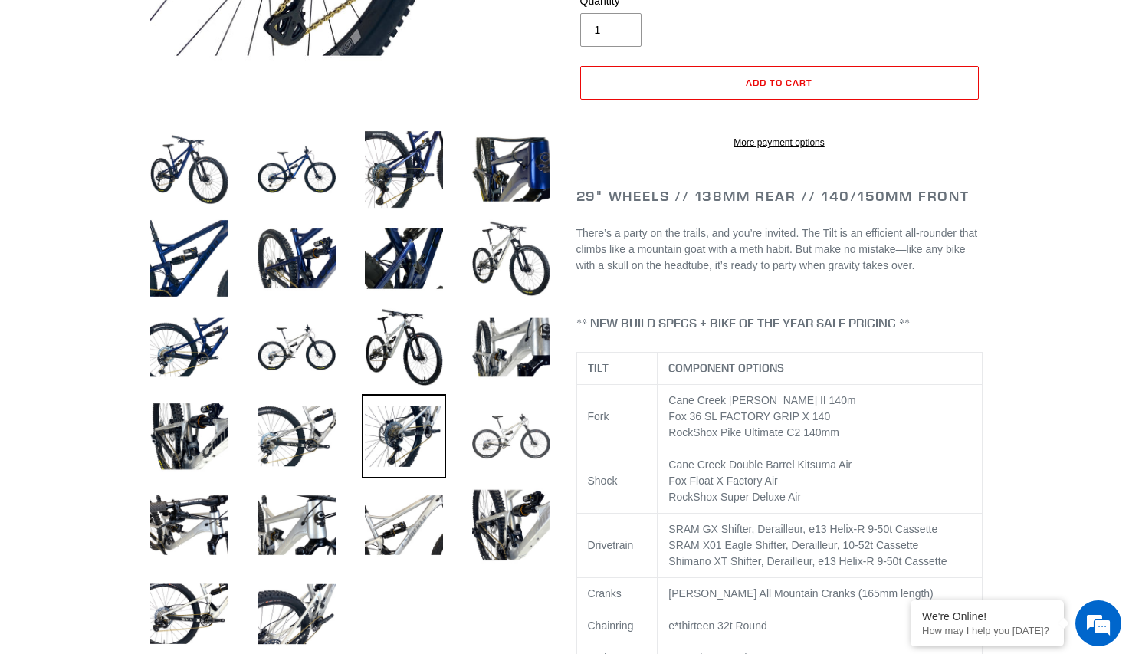
click at [501, 437] on img at bounding box center [511, 436] width 84 height 84
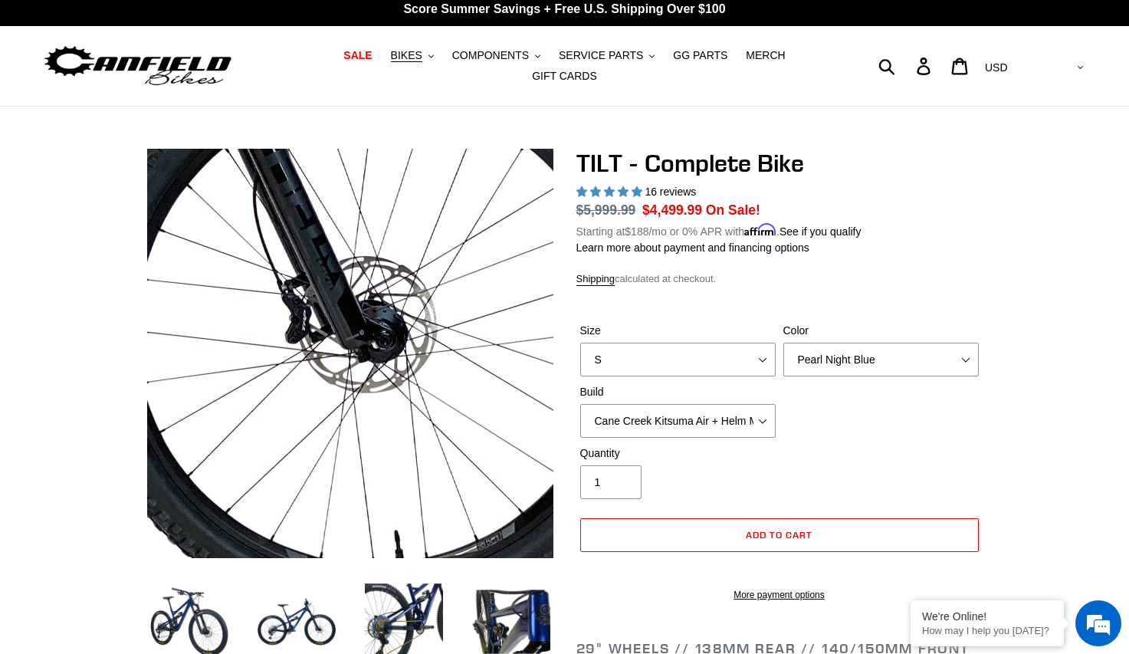
scroll to position [0, 0]
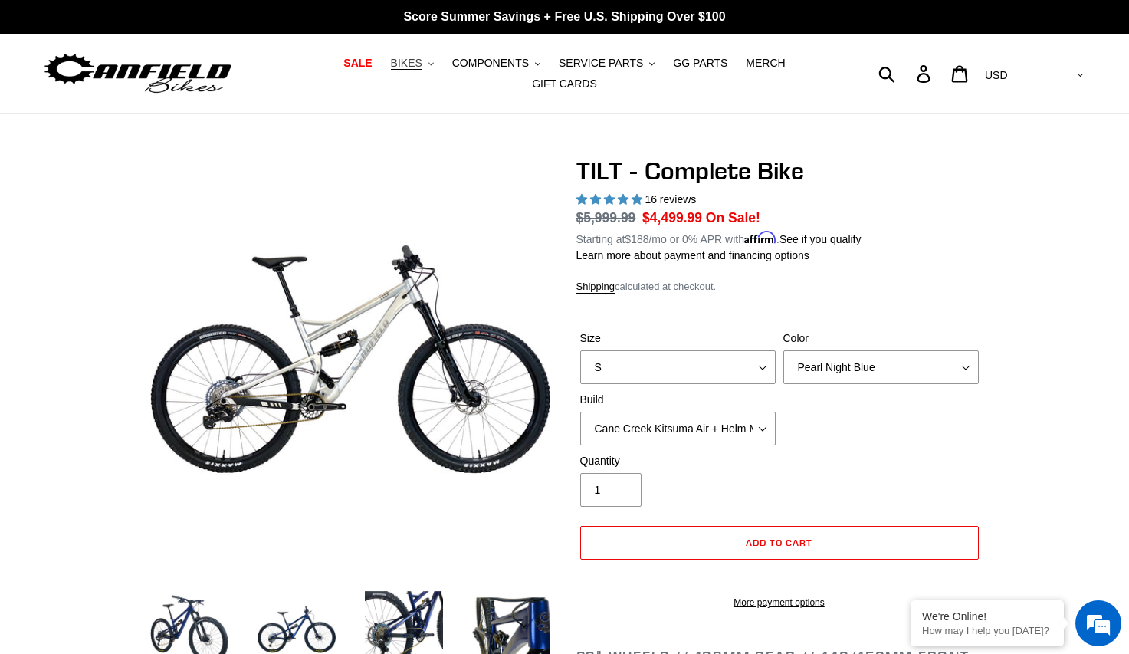
click at [391, 70] on span "BIKES" at bounding box center [406, 63] width 31 height 13
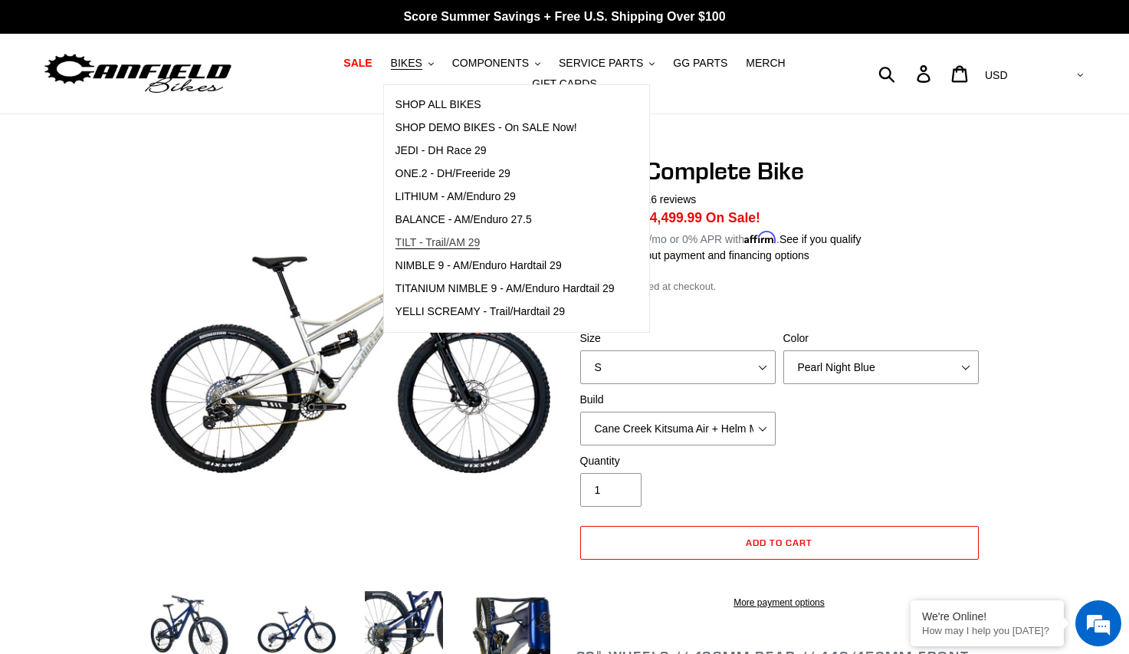
click at [395, 246] on span "TILT - Trail/AM 29" at bounding box center [437, 242] width 85 height 13
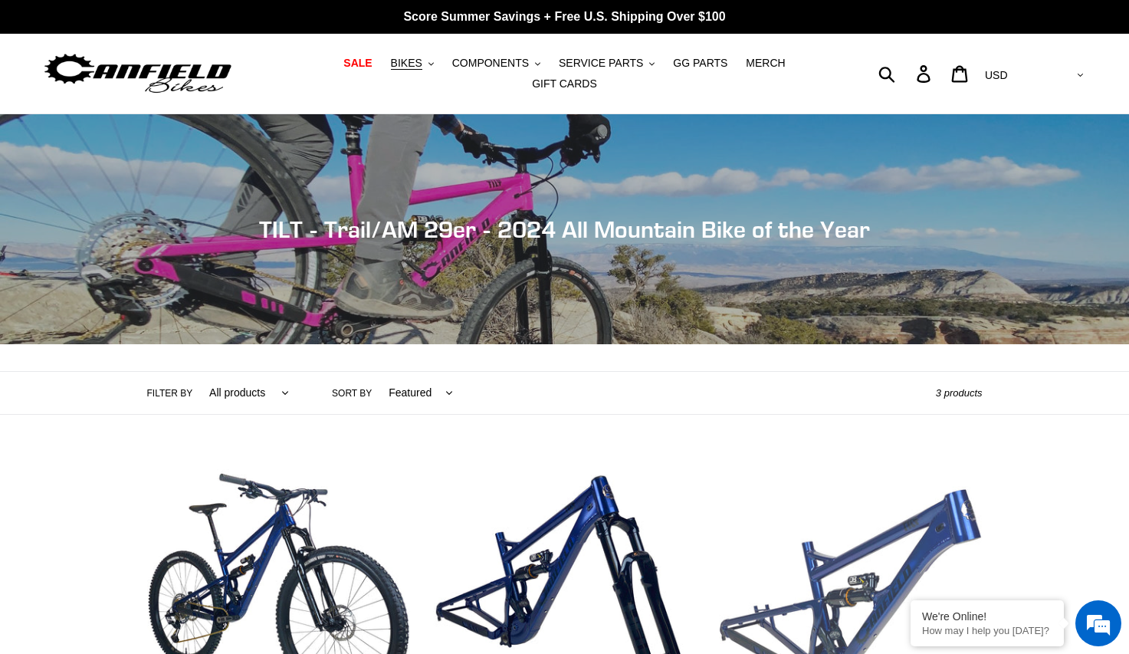
click at [899, 520] on link "TILT - Frameset" at bounding box center [850, 636] width 263 height 359
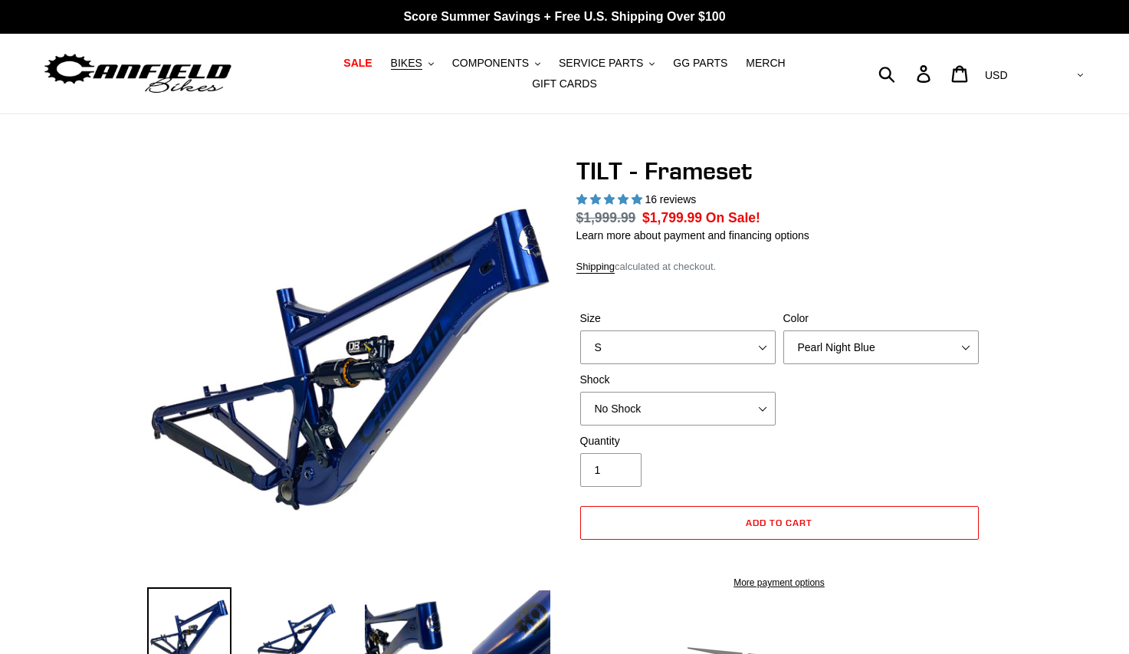
select select "highest-rating"
click at [738, 339] on div "Size S M L XL" at bounding box center [677, 337] width 203 height 54
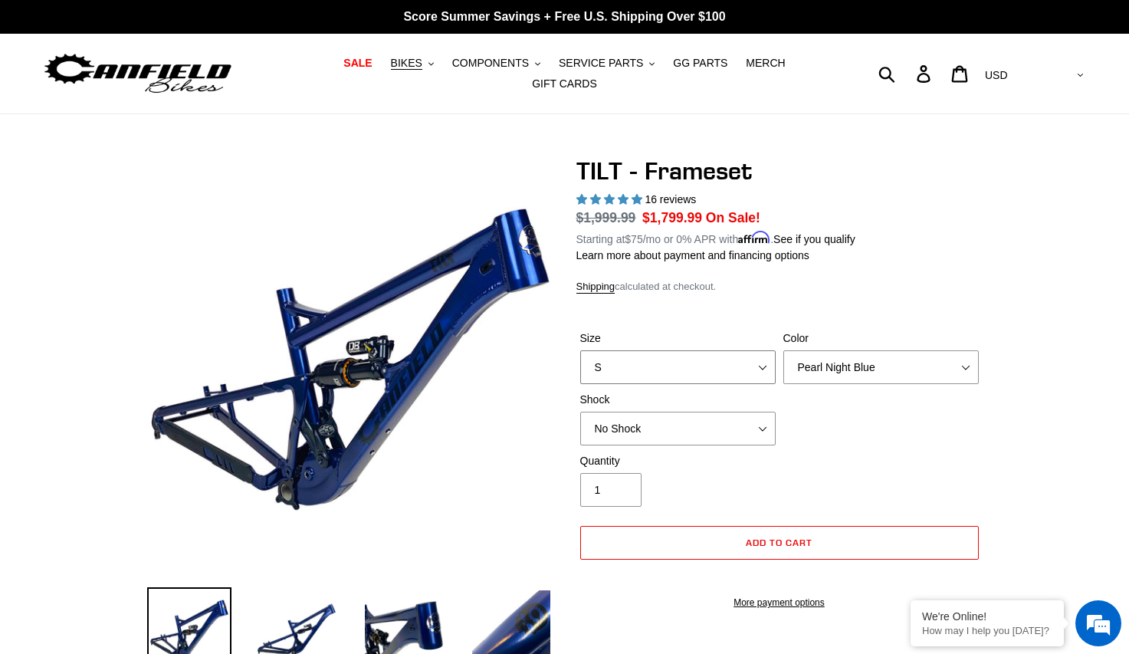
select select "XL"
click at [580, 350] on select "S M L XL" at bounding box center [677, 367] width 195 height 34
click at [709, 425] on select "No Shock Cane Creek DB Kitsuma Air RockShox Deluxe Ultimate Fox FLOAT X EXT Sto…" at bounding box center [677, 429] width 195 height 34
select select "Cane Creek DB Kitsuma Air"
click at [580, 412] on select "No Shock Cane Creek DB Kitsuma Air RockShox Deluxe Ultimate Fox FLOAT X EXT Sto…" at bounding box center [677, 429] width 195 height 34
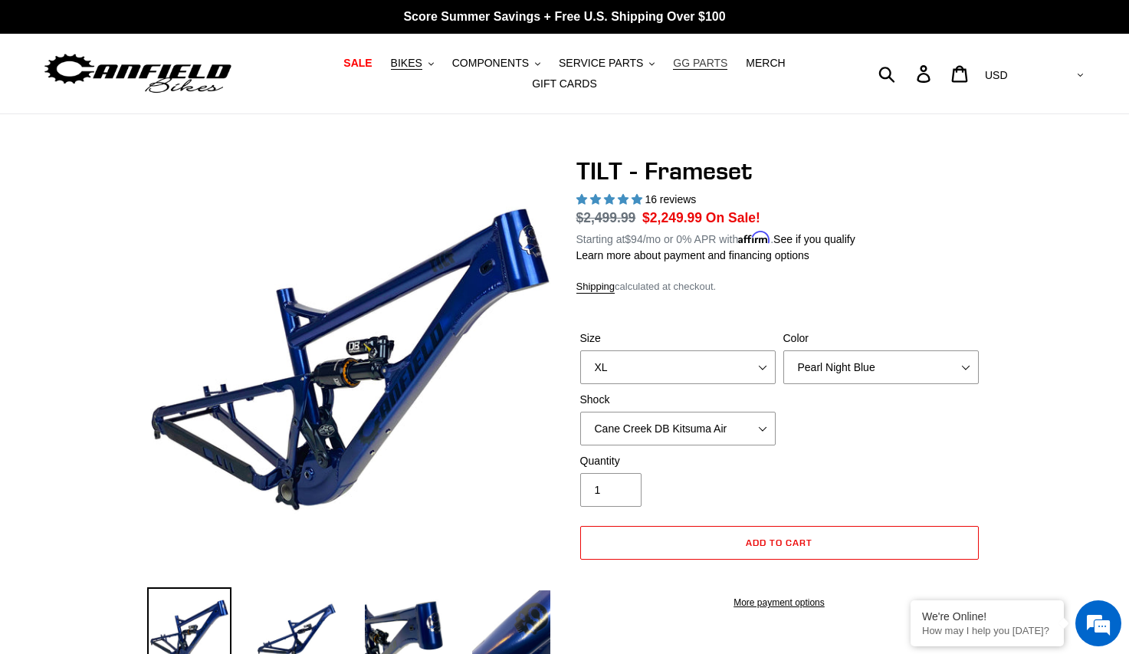
click at [673, 70] on span "GG PARTS" at bounding box center [700, 63] width 54 height 13
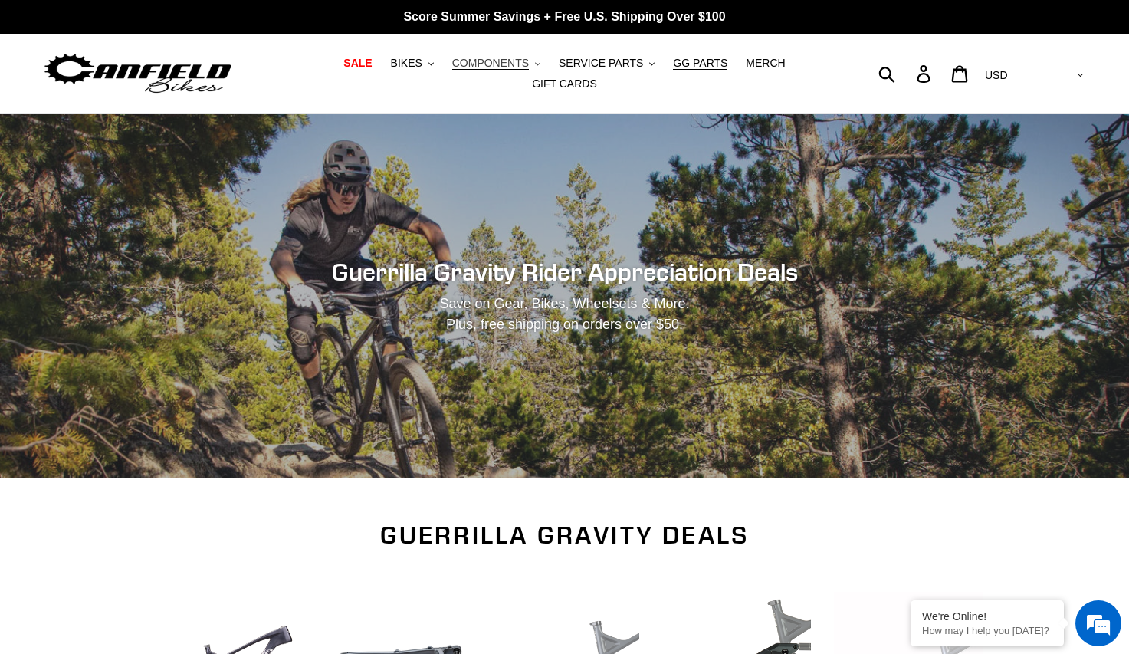
click at [452, 70] on span "COMPONENTS" at bounding box center [490, 63] width 77 height 13
click at [428, 67] on icon ".cls-1{fill:#231f20}" at bounding box center [430, 63] width 5 height 5
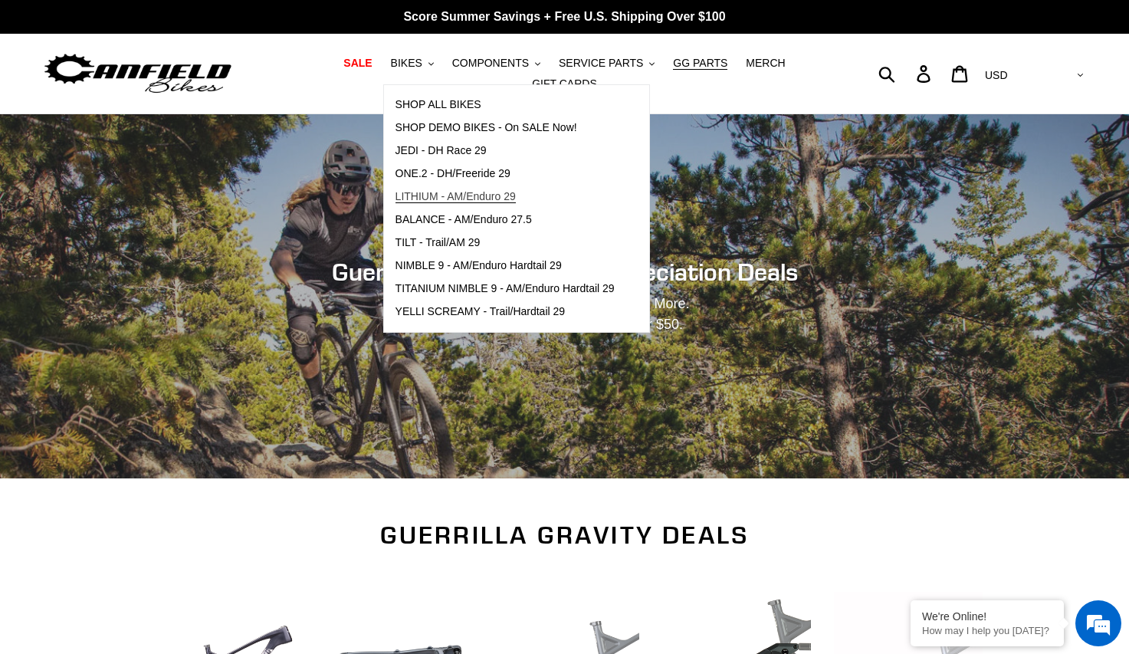
click at [443, 203] on span "LITHIUM - AM/Enduro 29" at bounding box center [455, 196] width 120 height 13
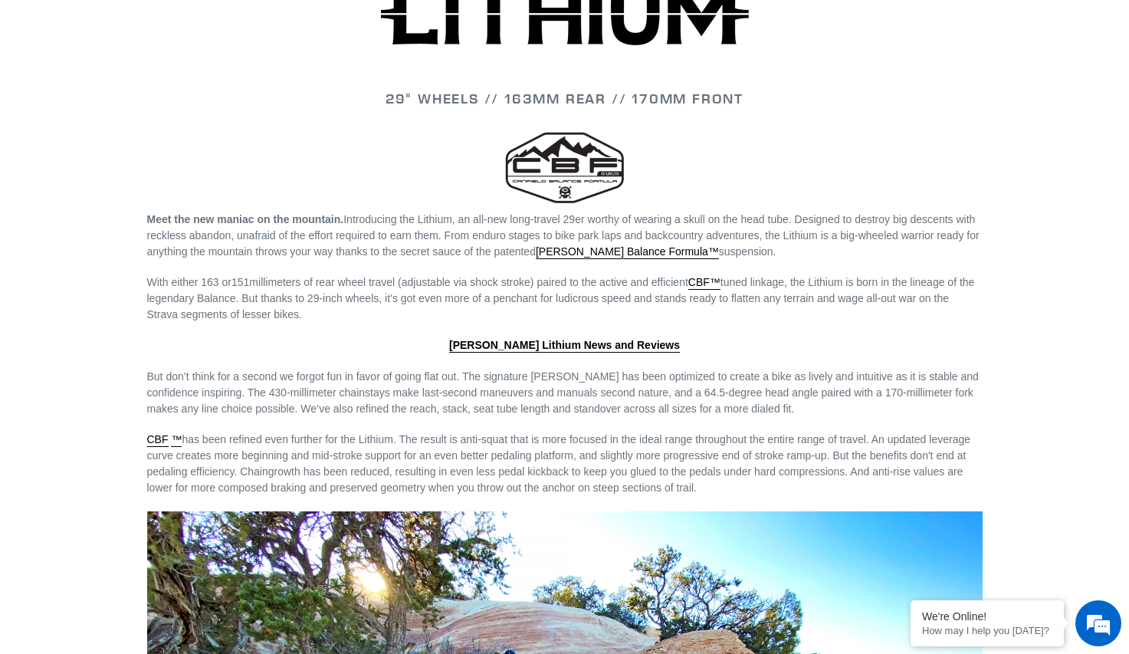
scroll to position [2146, 0]
